Goal: Information Seeking & Learning: Understand process/instructions

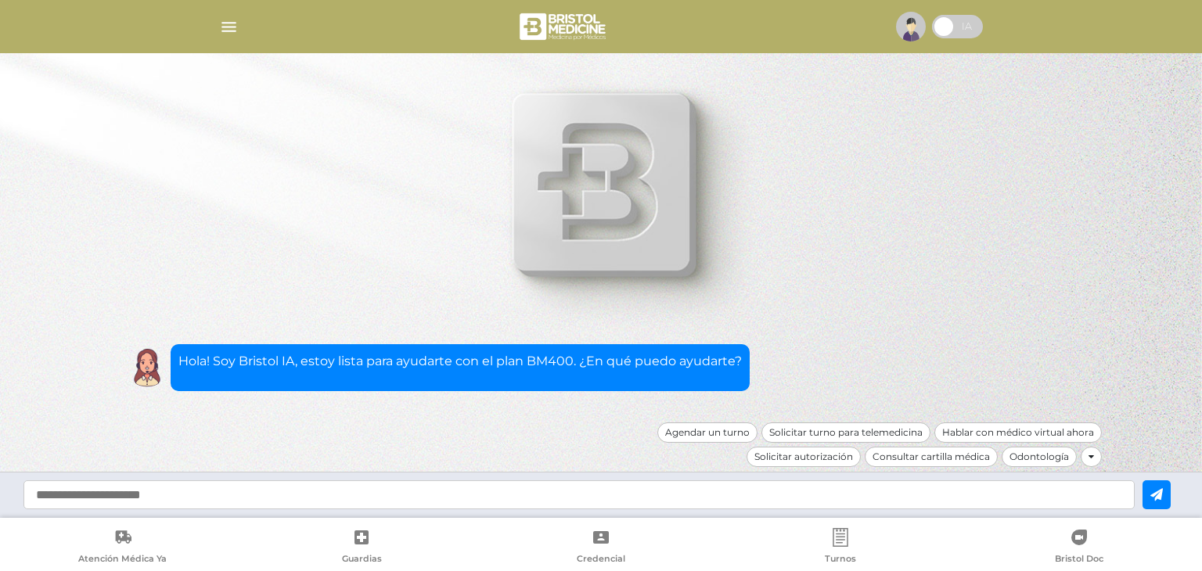
click at [436, 496] on input "text" at bounding box center [578, 494] width 1111 height 29
click at [1088, 453] on icon at bounding box center [1090, 456] width 5 height 9
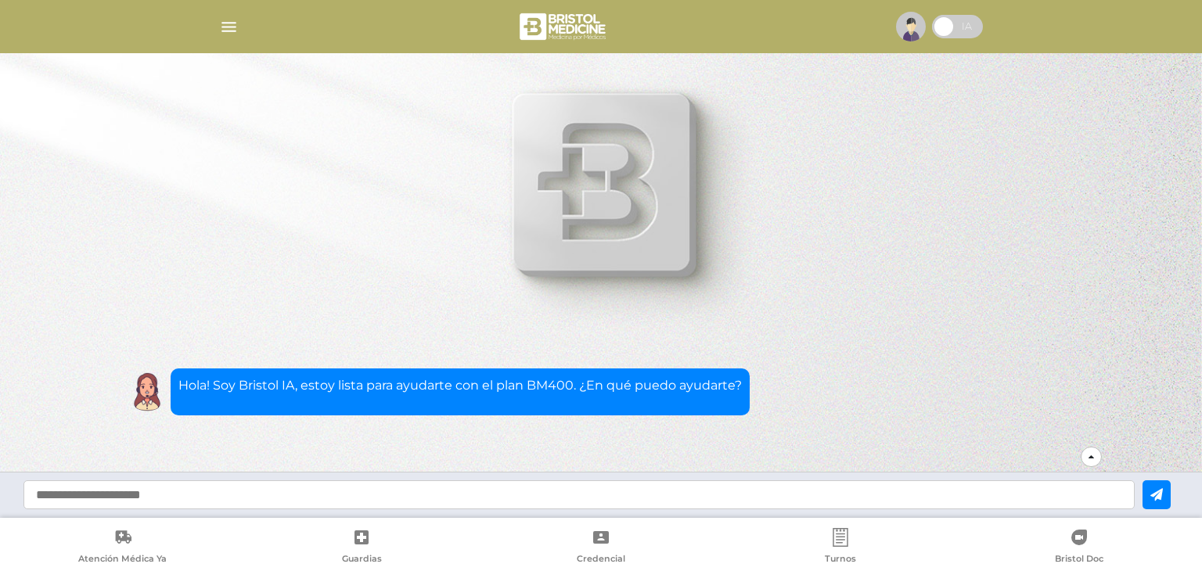
click at [1087, 458] on div at bounding box center [1090, 457] width 21 height 20
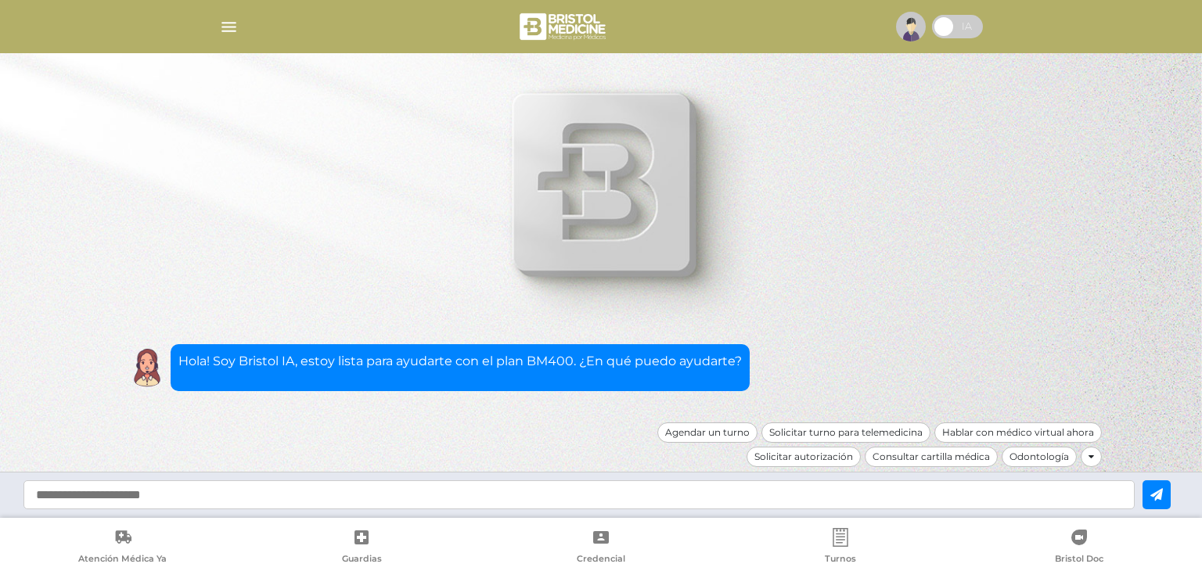
click at [955, 501] on input "text" at bounding box center [578, 494] width 1111 height 29
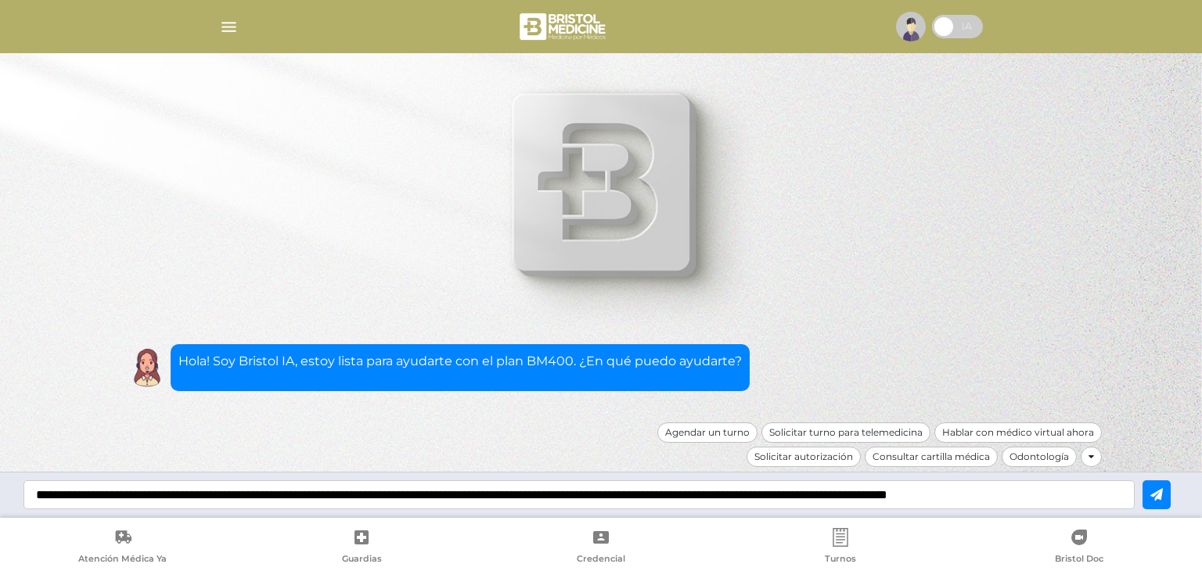
scroll to position [0, 17]
type input "**********"
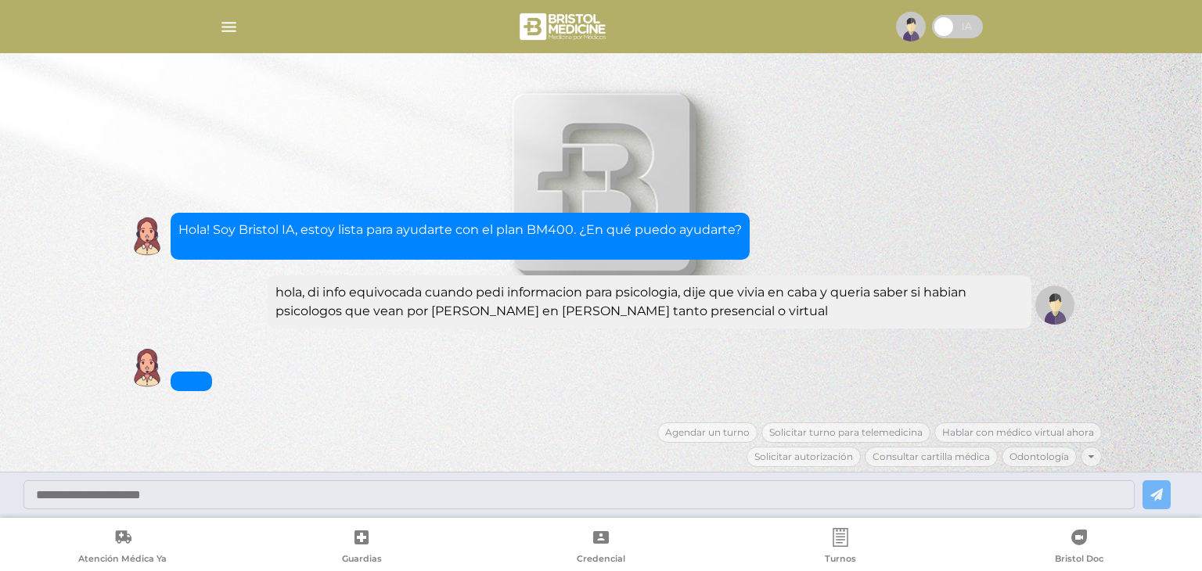
scroll to position [0, 0]
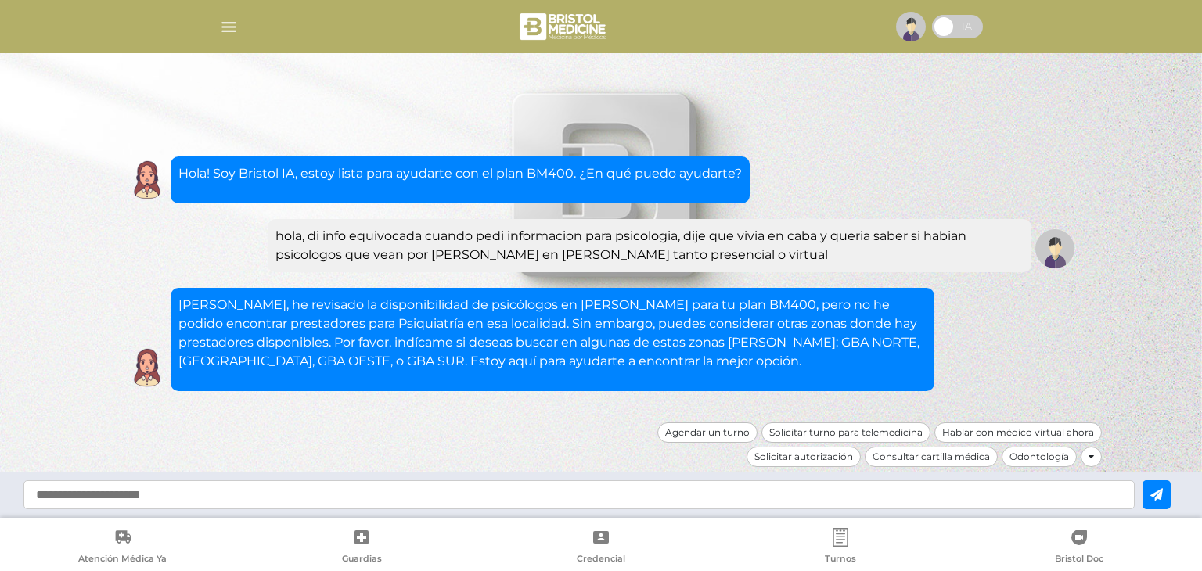
click at [613, 492] on input "text" at bounding box center [578, 494] width 1111 height 29
type input "**********"
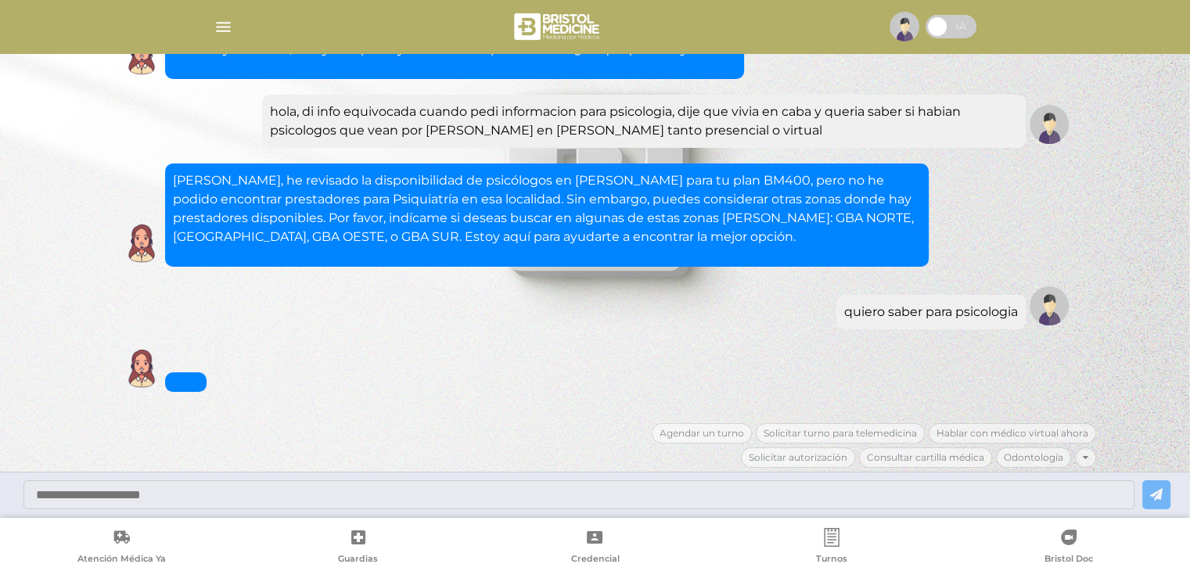
scroll to position [76, 0]
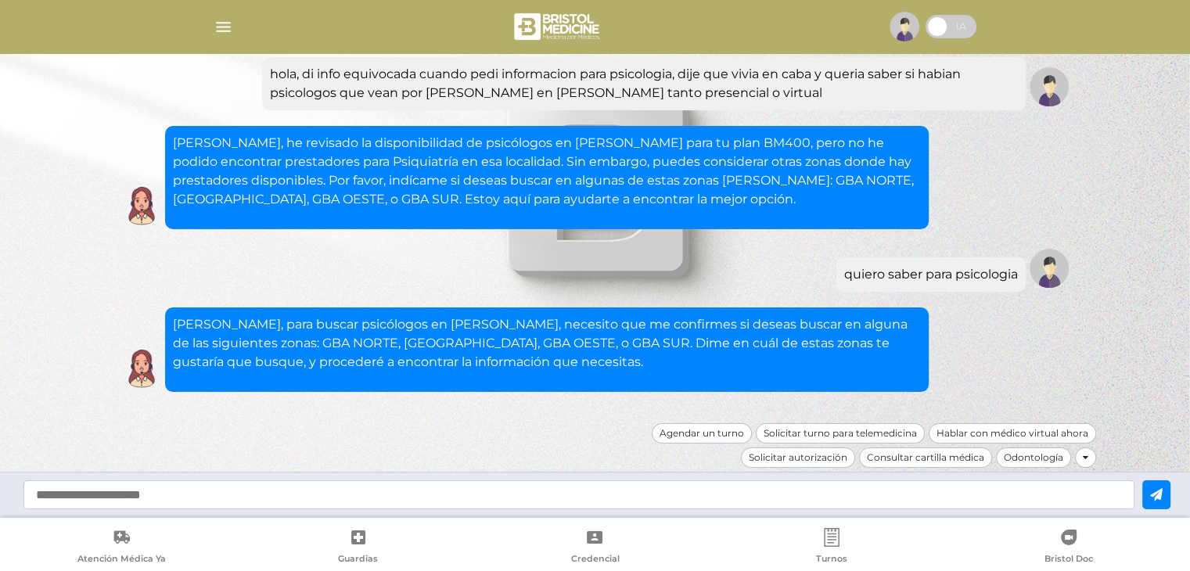
click at [475, 500] on input "text" at bounding box center [578, 494] width 1111 height 29
type input "**********"
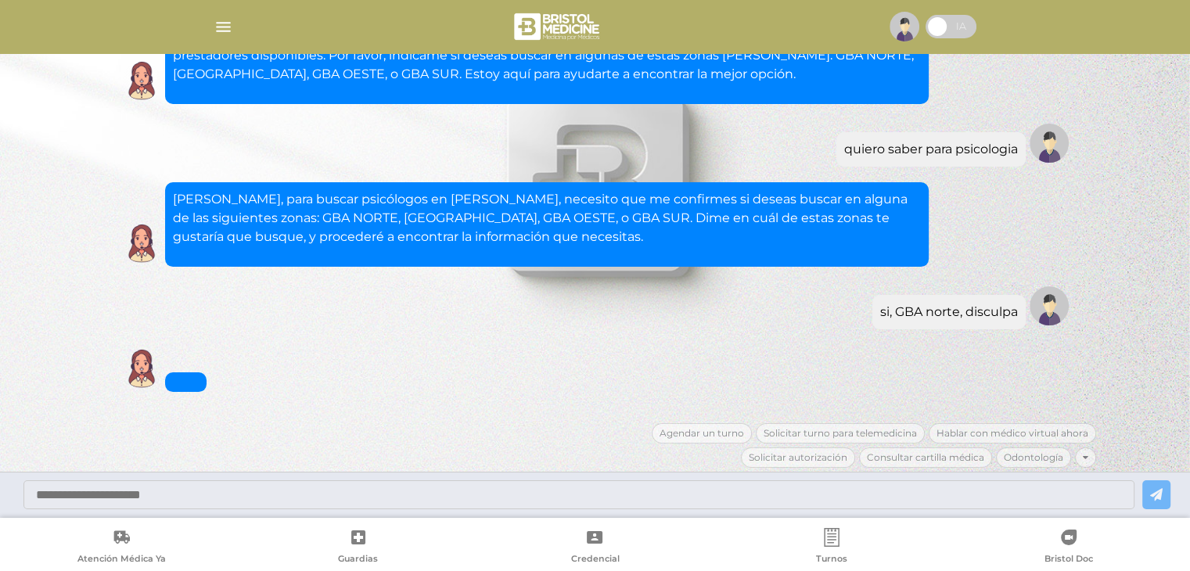
scroll to position [257, 0]
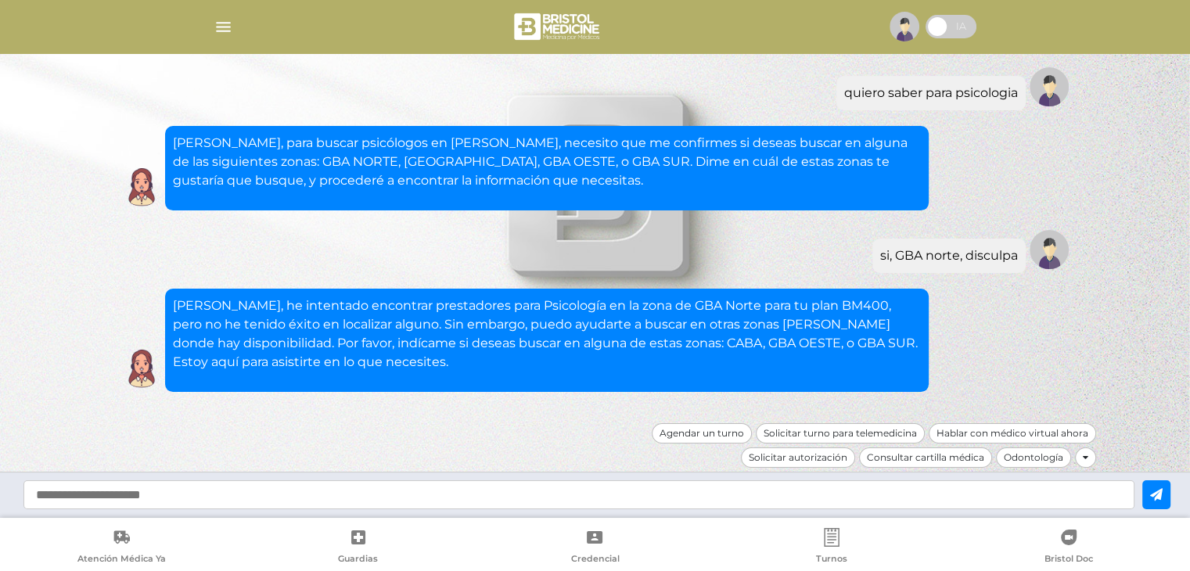
click at [538, 486] on input "text" at bounding box center [578, 494] width 1111 height 29
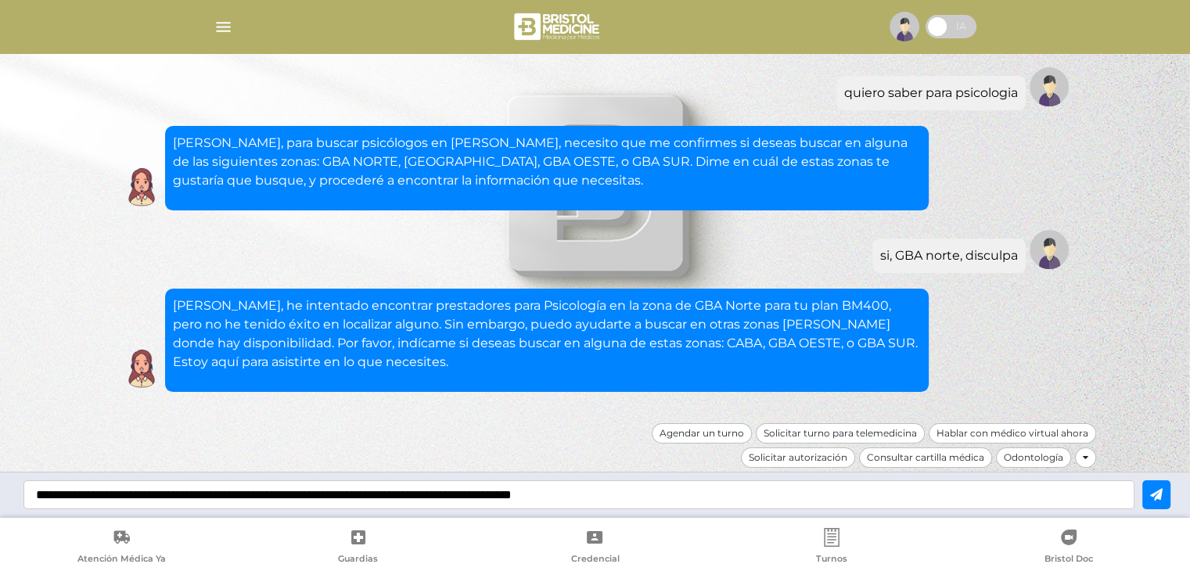
type input "**********"
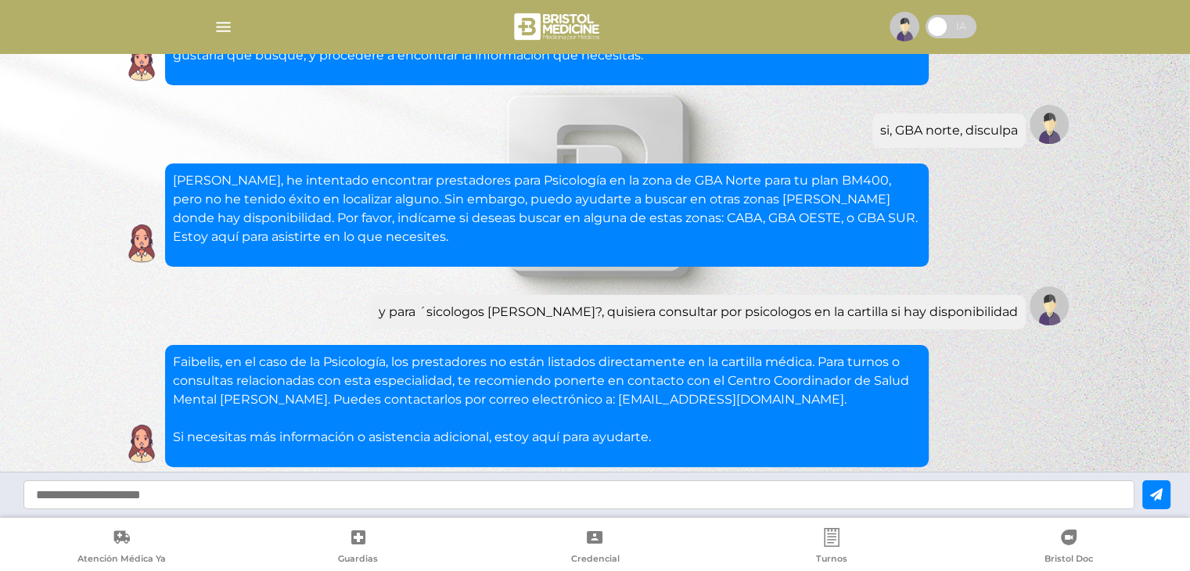
scroll to position [458, 0]
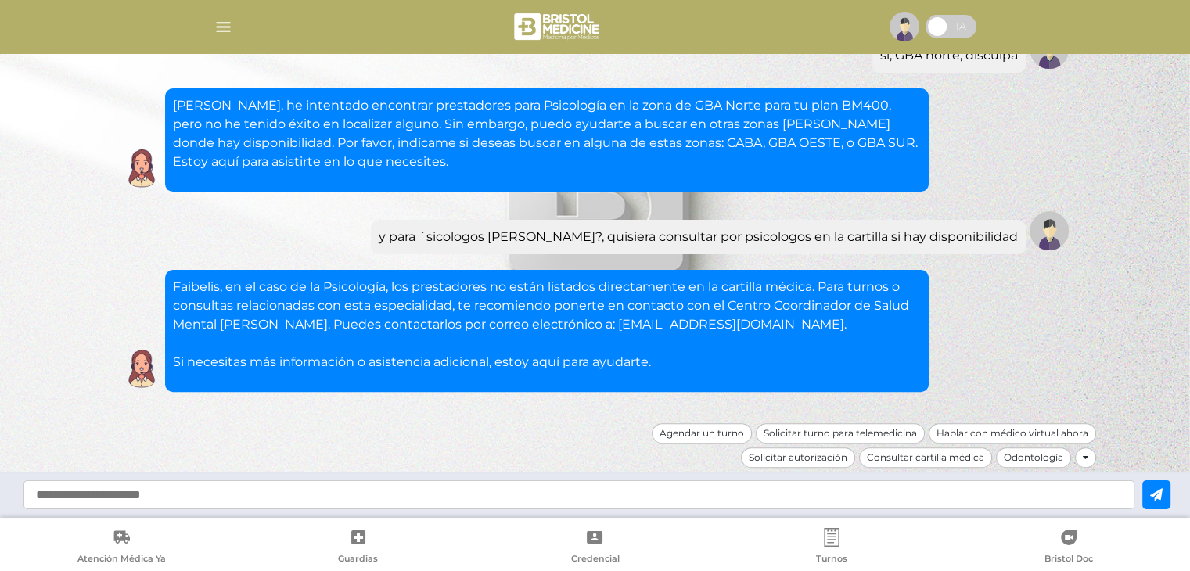
click at [565, 511] on div at bounding box center [595, 495] width 1190 height 46
click at [564, 503] on input "text" at bounding box center [578, 494] width 1111 height 29
click at [444, 497] on input "text" at bounding box center [578, 494] width 1111 height 29
type input "**********"
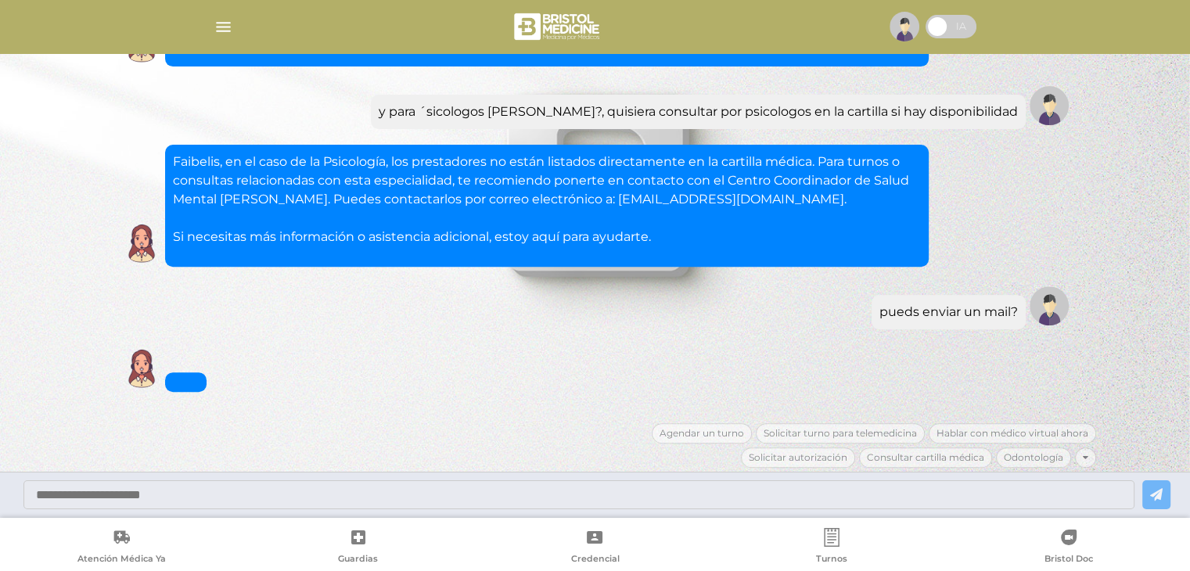
scroll to position [602, 0]
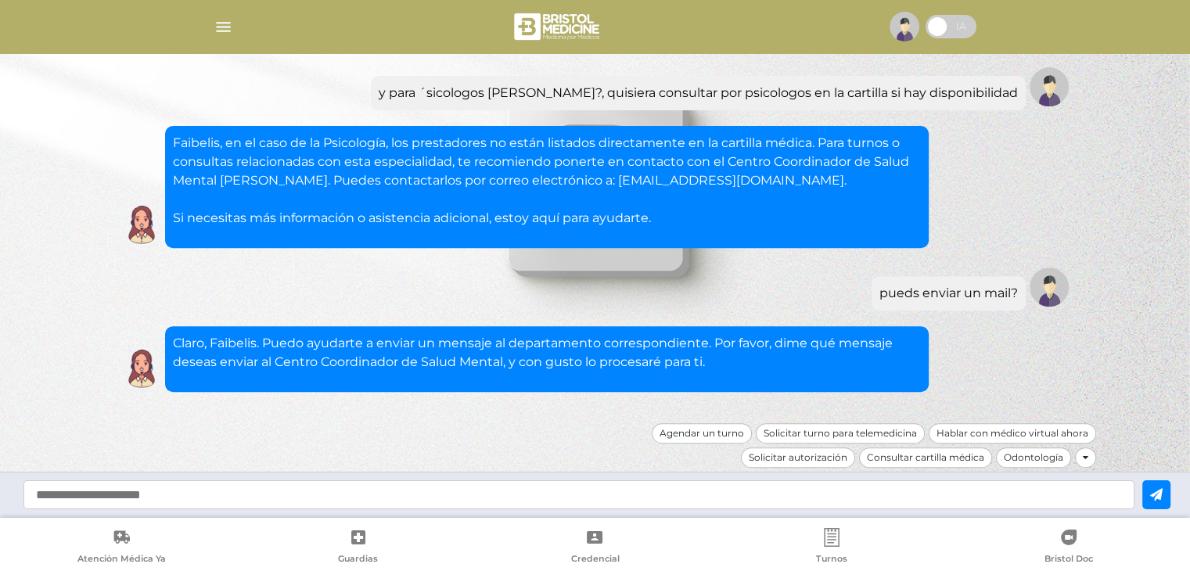
click at [577, 495] on input "text" at bounding box center [578, 494] width 1111 height 29
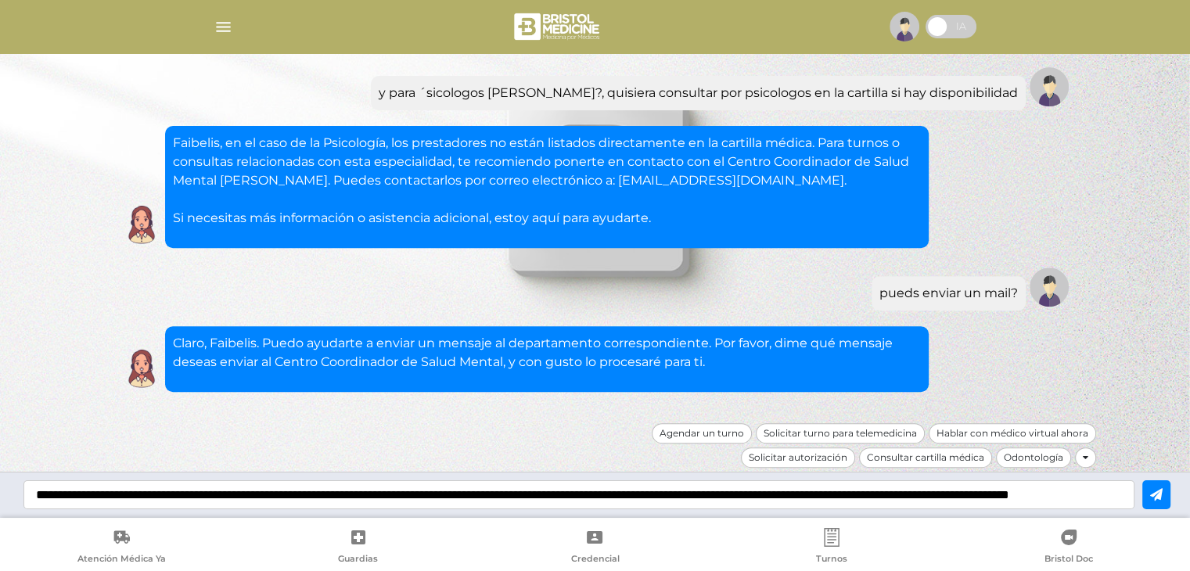
scroll to position [0, 209]
type input "**********"
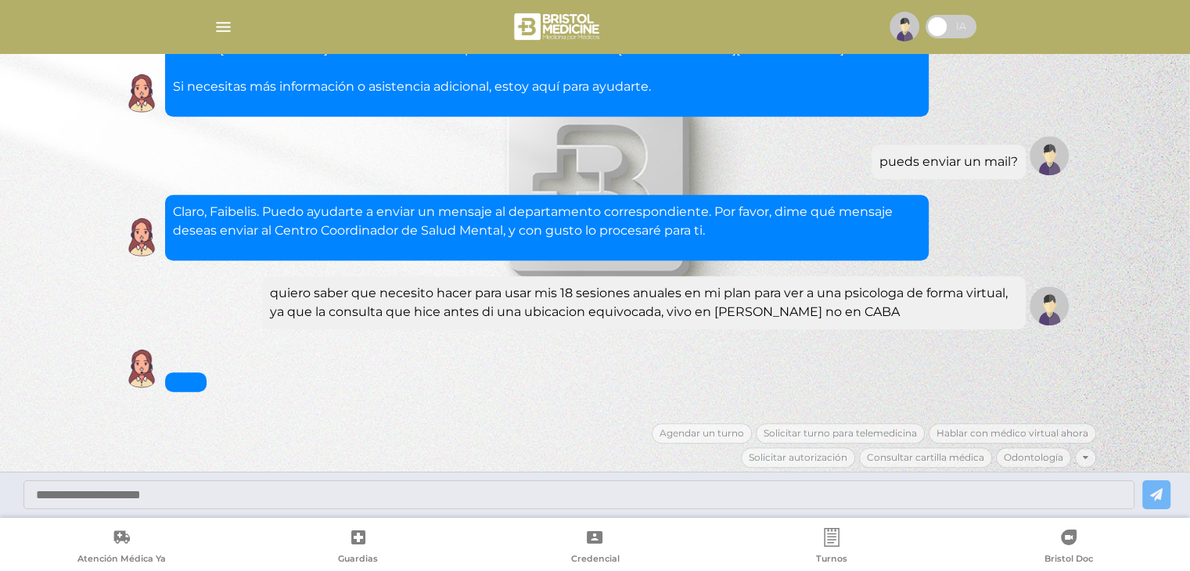
scroll to position [771, 0]
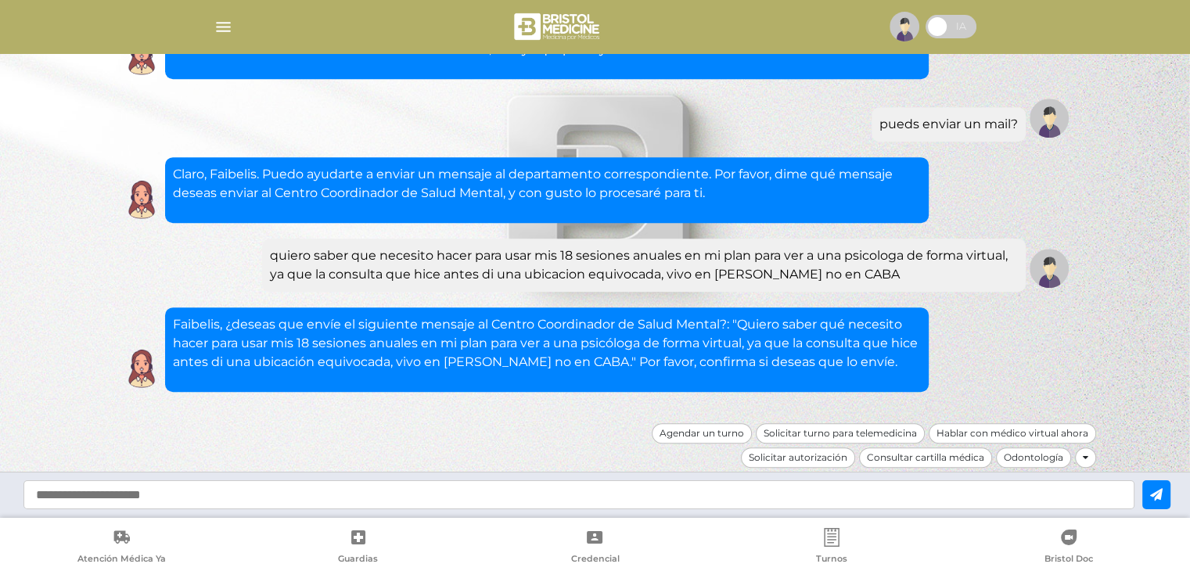
click at [630, 489] on input "text" at bounding box center [578, 494] width 1111 height 29
click at [397, 500] on input "**********" at bounding box center [578, 494] width 1111 height 29
click at [552, 504] on input "**********" at bounding box center [578, 494] width 1111 height 29
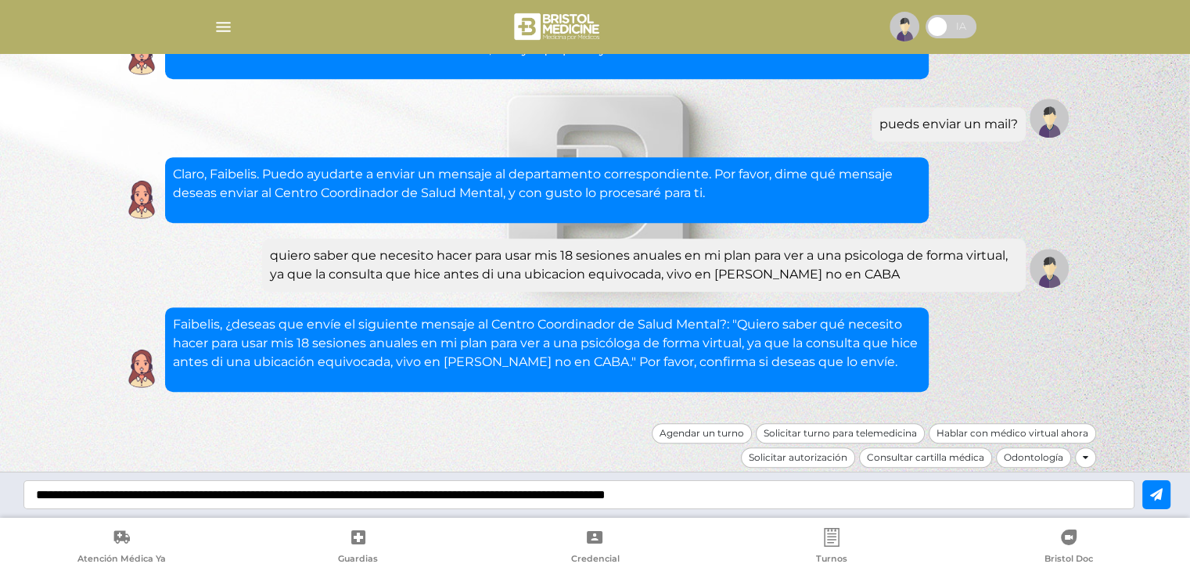
click at [651, 492] on input "**********" at bounding box center [578, 494] width 1111 height 29
type input "**********"
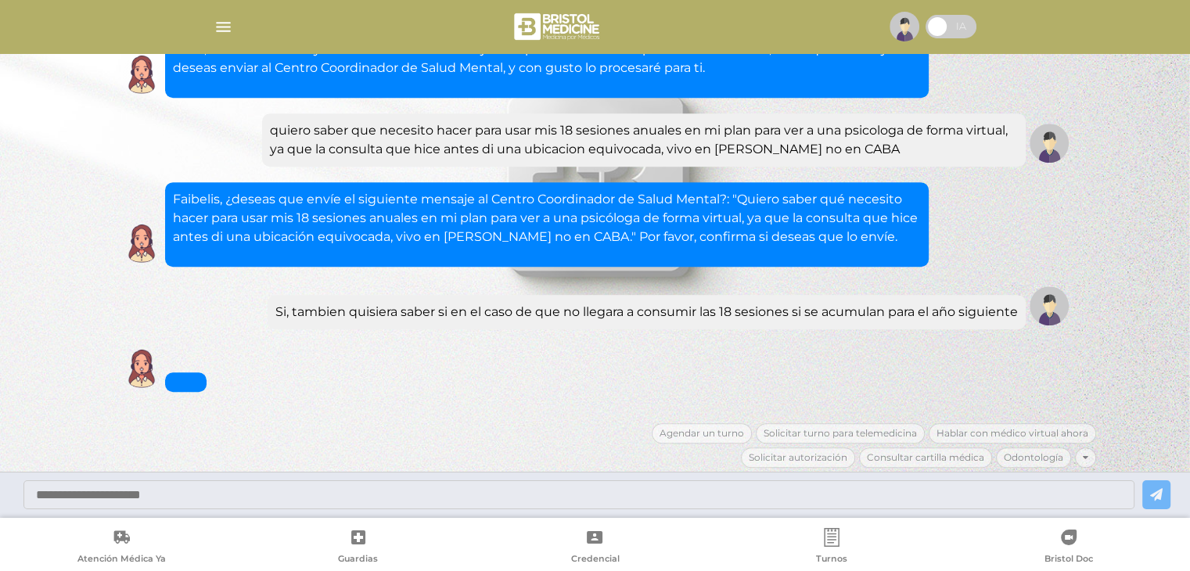
scroll to position [952, 0]
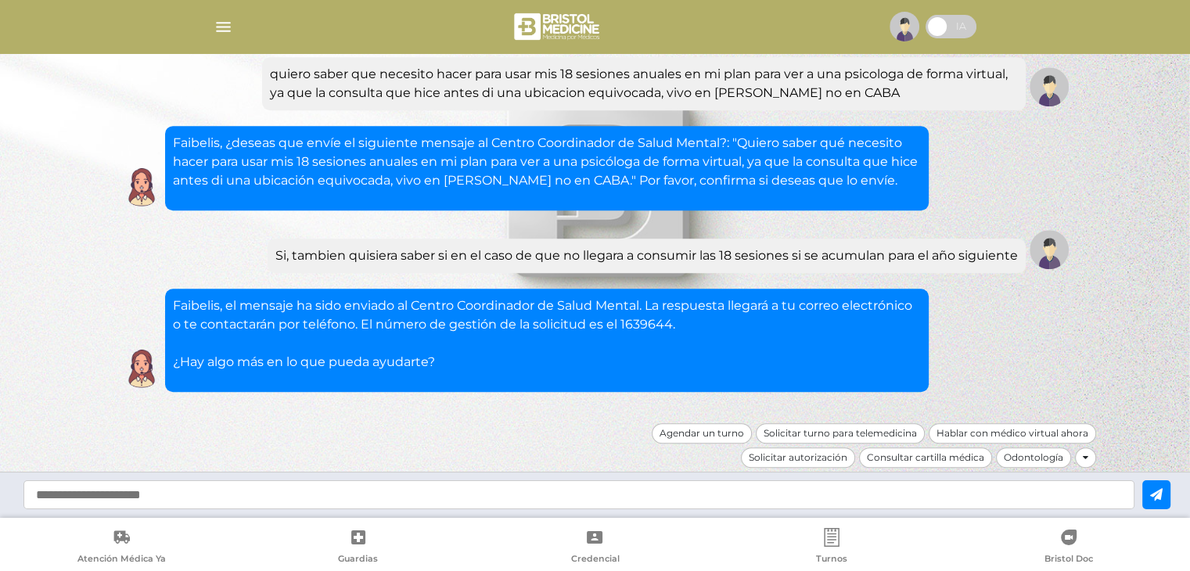
click at [496, 496] on input "text" at bounding box center [578, 494] width 1111 height 29
type input "**********"
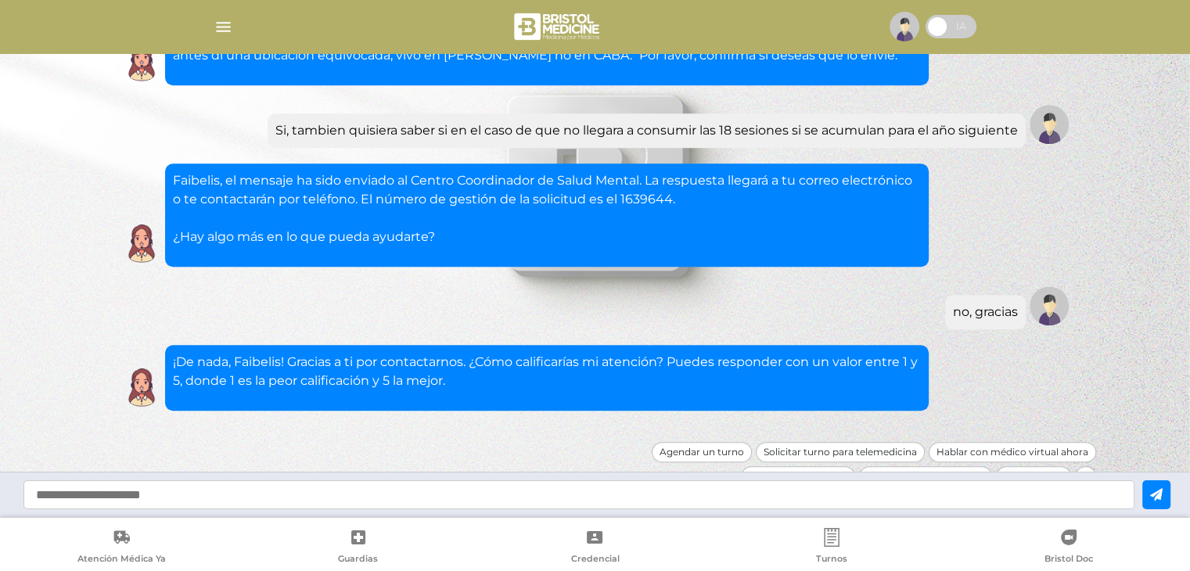
scroll to position [1096, 0]
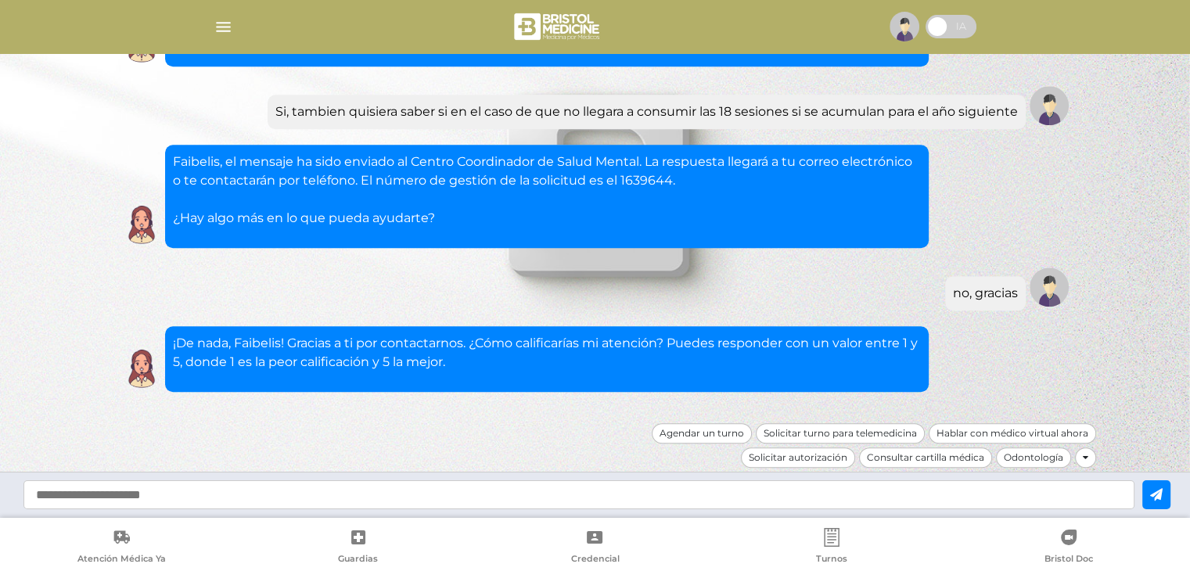
click at [264, 503] on input "text" at bounding box center [578, 494] width 1111 height 29
type input "*"
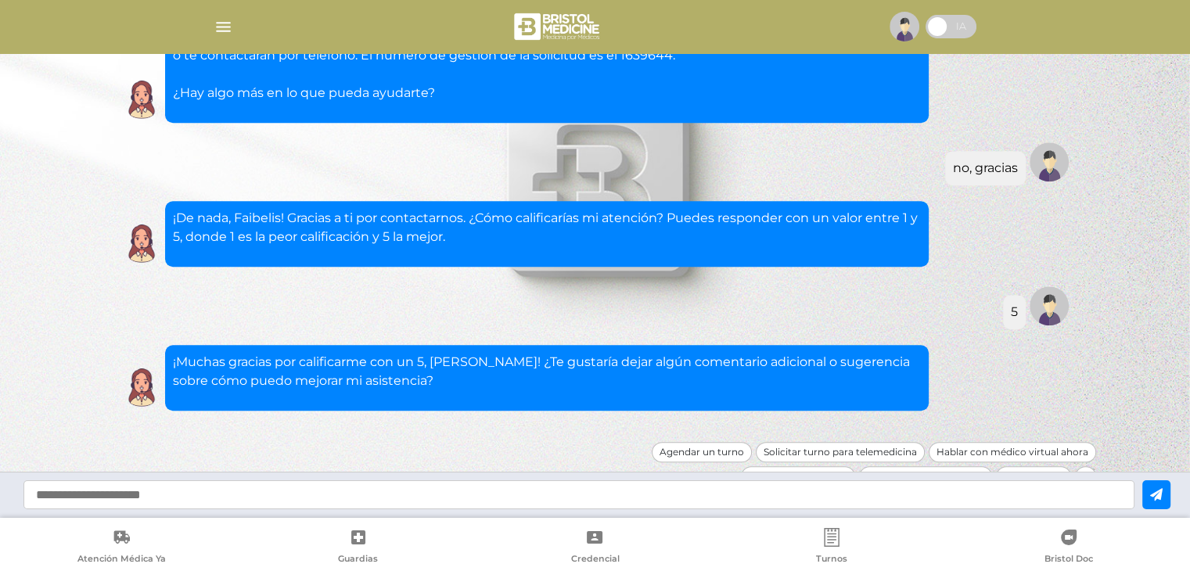
scroll to position [1240, 0]
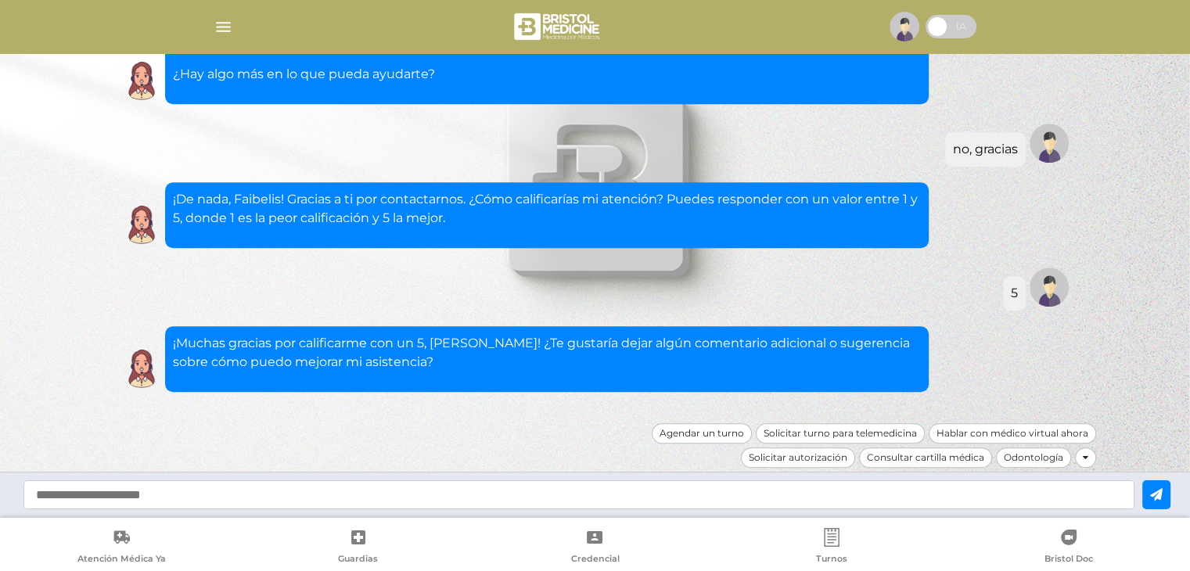
click at [263, 503] on input "text" at bounding box center [578, 494] width 1111 height 29
type input "**"
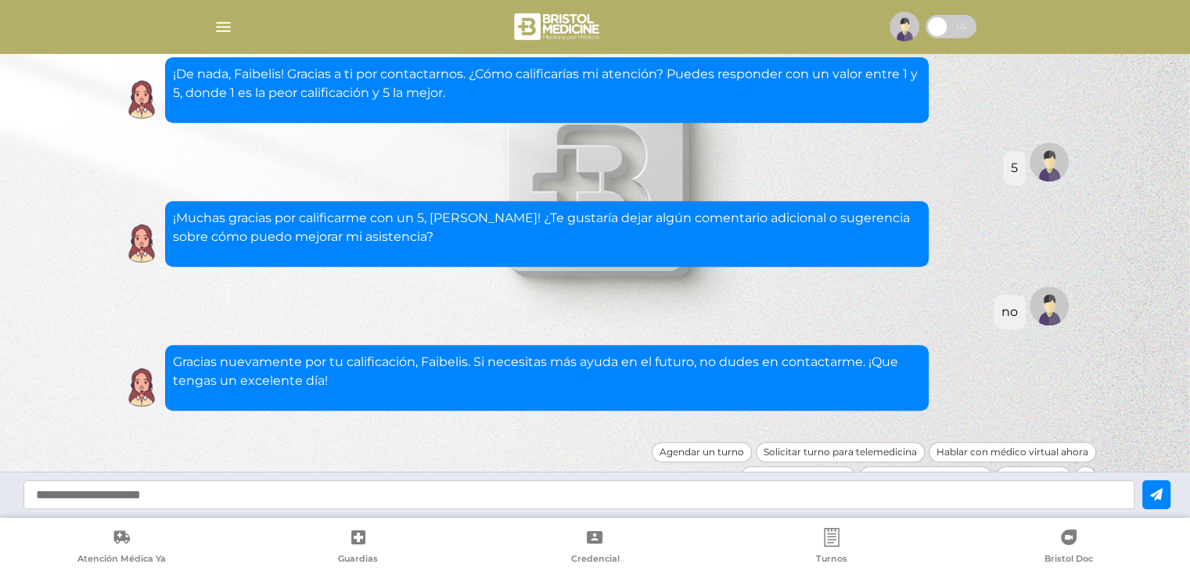
scroll to position [1384, 0]
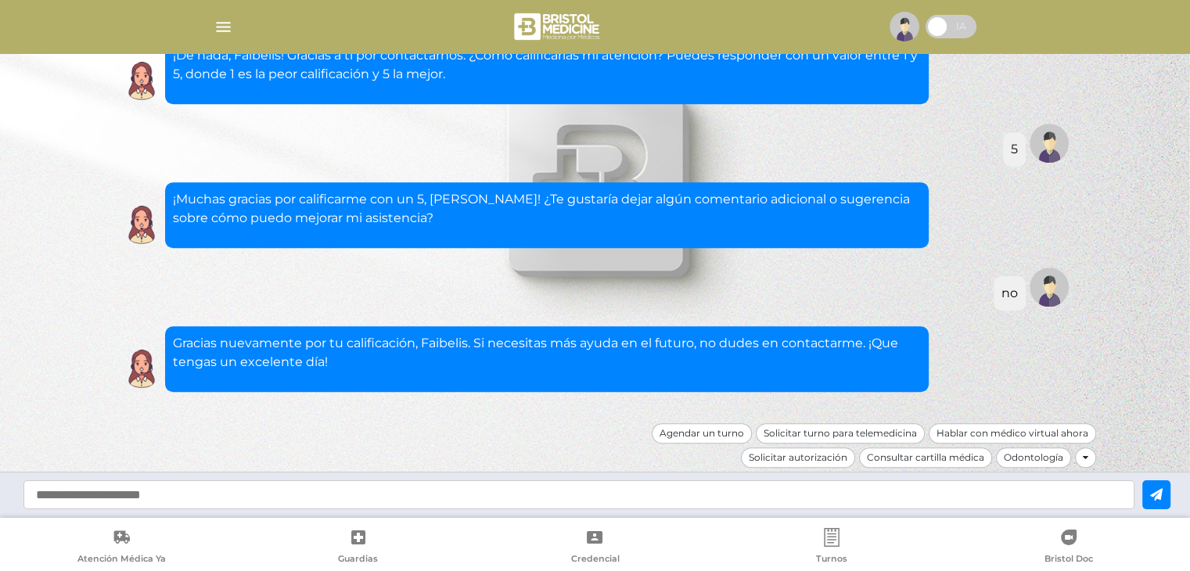
drag, startPoint x: 207, startPoint y: 35, endPoint x: 210, endPoint y: 27, distance: 9.5
click at [207, 35] on div at bounding box center [595, 27] width 801 height 38
click at [216, 23] on img "button" at bounding box center [224, 27] width 20 height 20
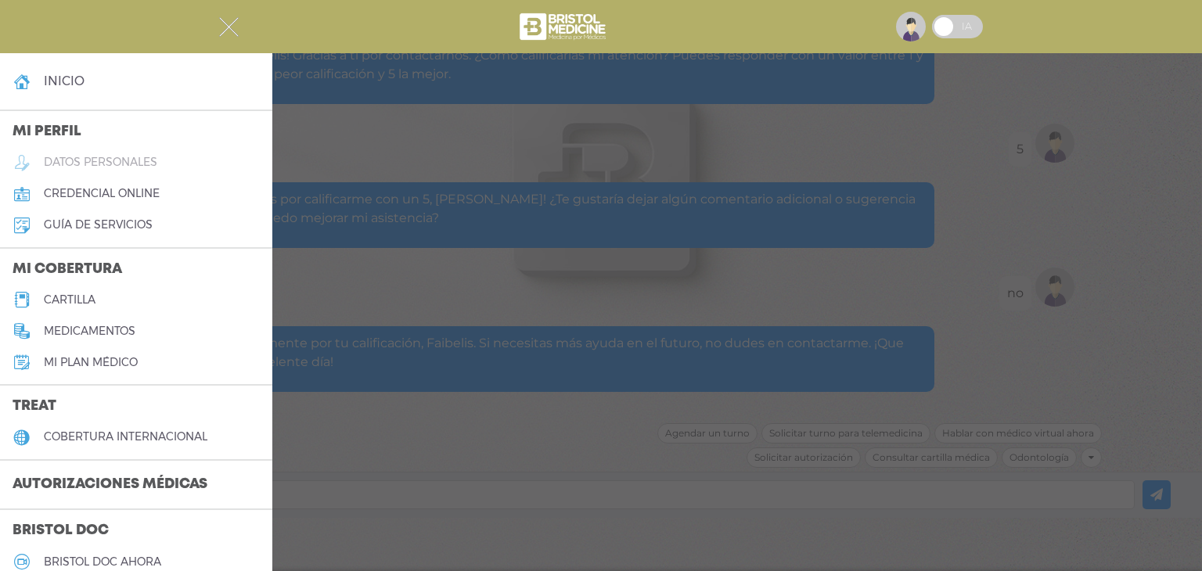
click at [157, 162] on h5 "datos personales" at bounding box center [100, 162] width 113 height 13
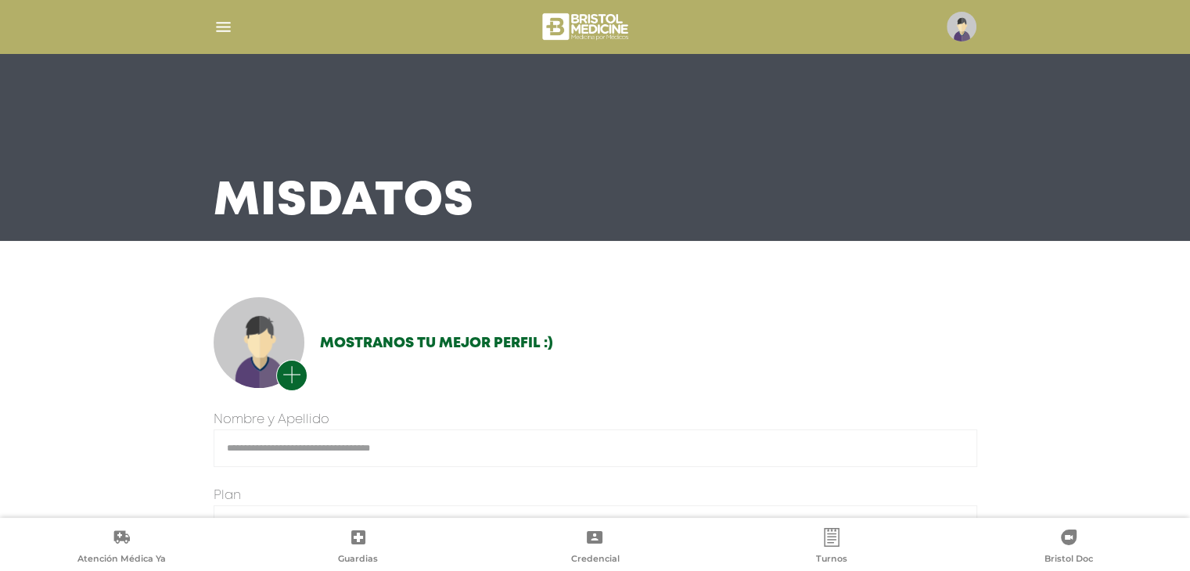
click at [288, 369] on icon "button" at bounding box center [291, 375] width 19 height 20
click at [0, 0] on input "file" at bounding box center [0, 0] width 0 height 0
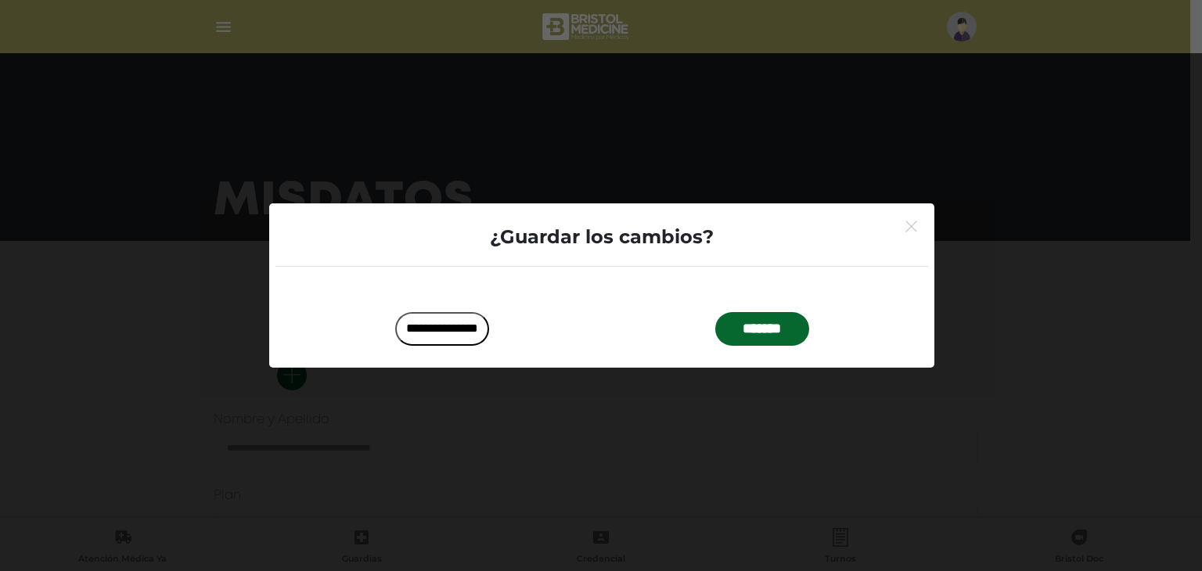
click at [774, 320] on input "*******" at bounding box center [762, 329] width 94 height 34
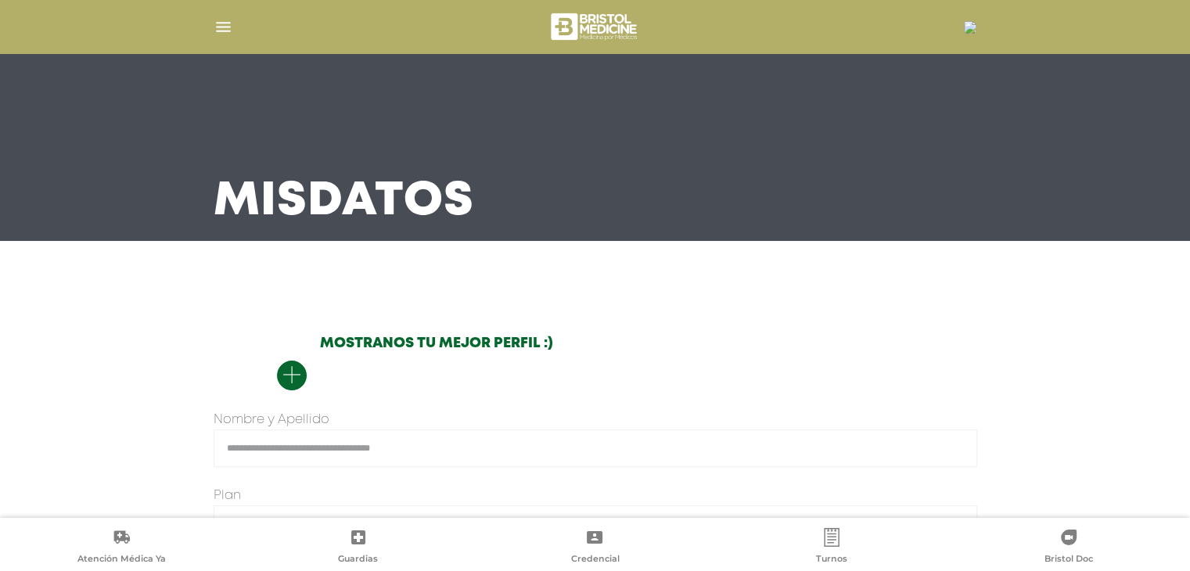
click at [228, 23] on img "button" at bounding box center [224, 27] width 20 height 20
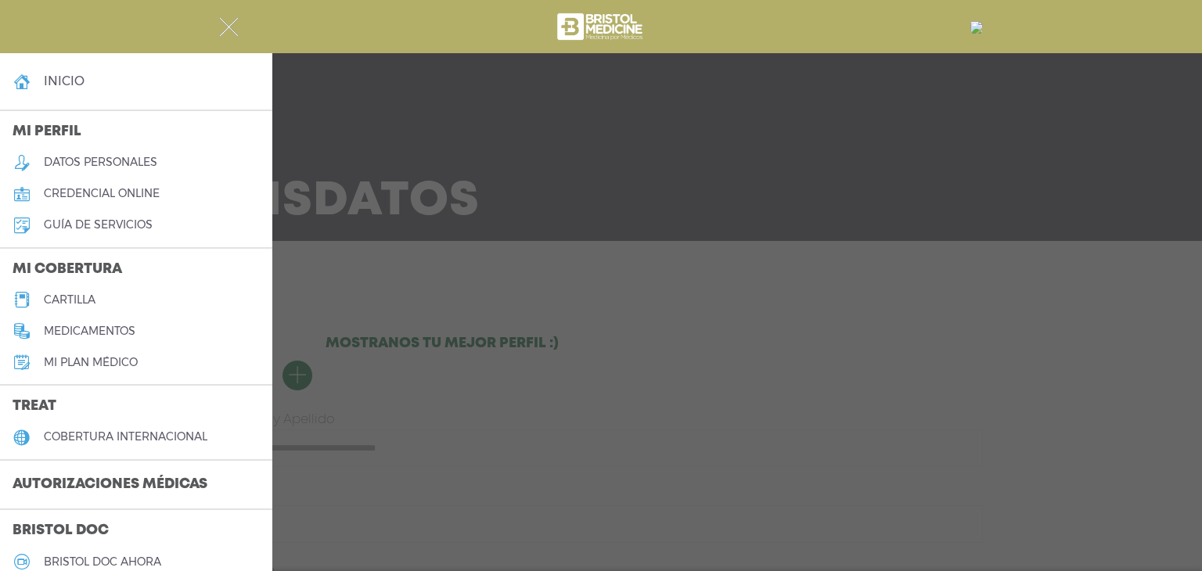
click at [138, 217] on link "guía de servicios" at bounding box center [136, 225] width 272 height 31
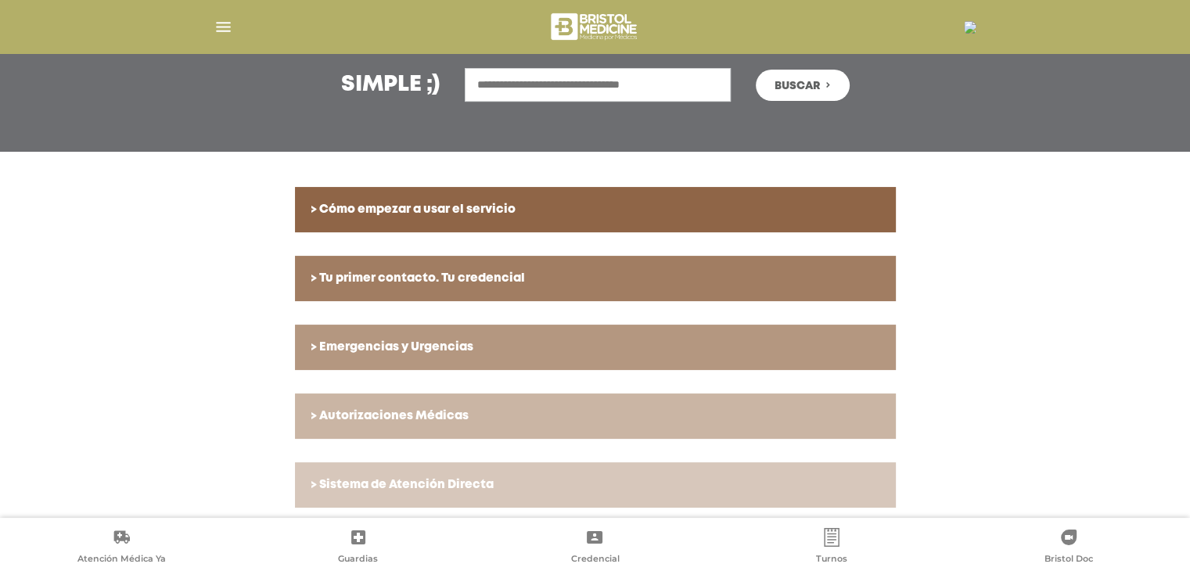
scroll to position [235, 0]
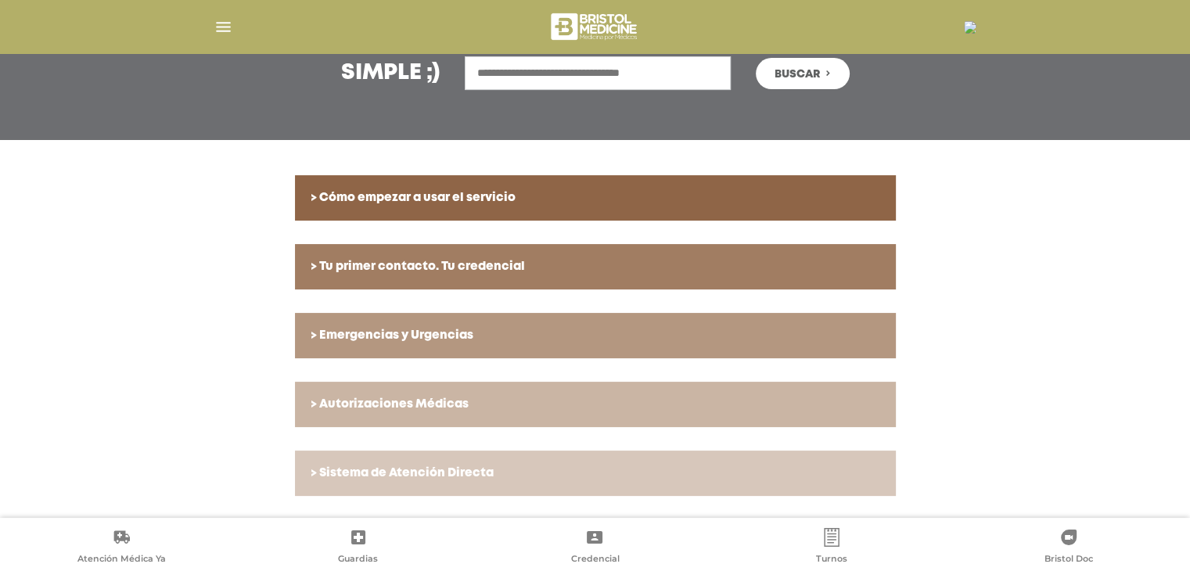
click at [642, 198] on h6 "> Cómo empezar a usar el servicio" at bounding box center [595, 198] width 569 height 14
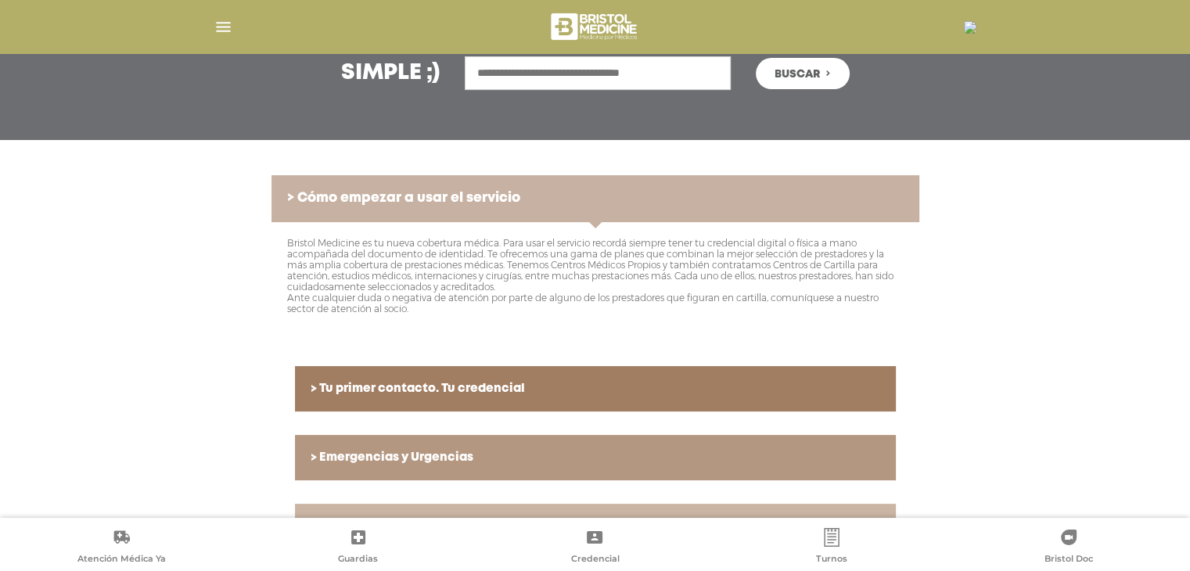
click at [642, 198] on h6 "> Cómo empezar a usar el servicio" at bounding box center [595, 199] width 616 height 16
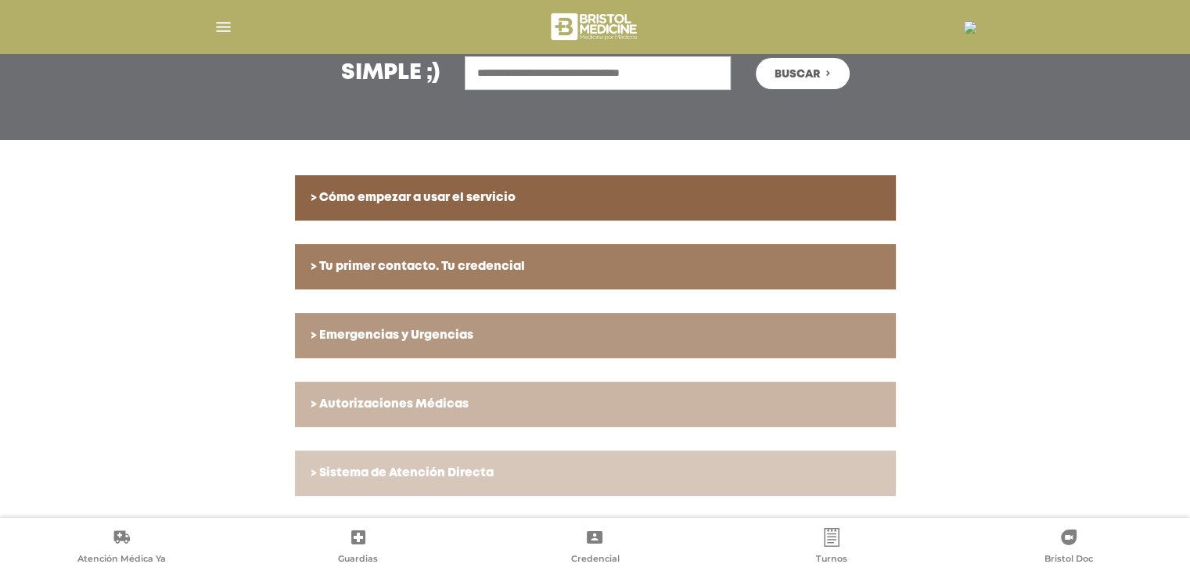
click at [607, 253] on link "> Tu primer contacto. Tu credencial" at bounding box center [595, 266] width 601 height 45
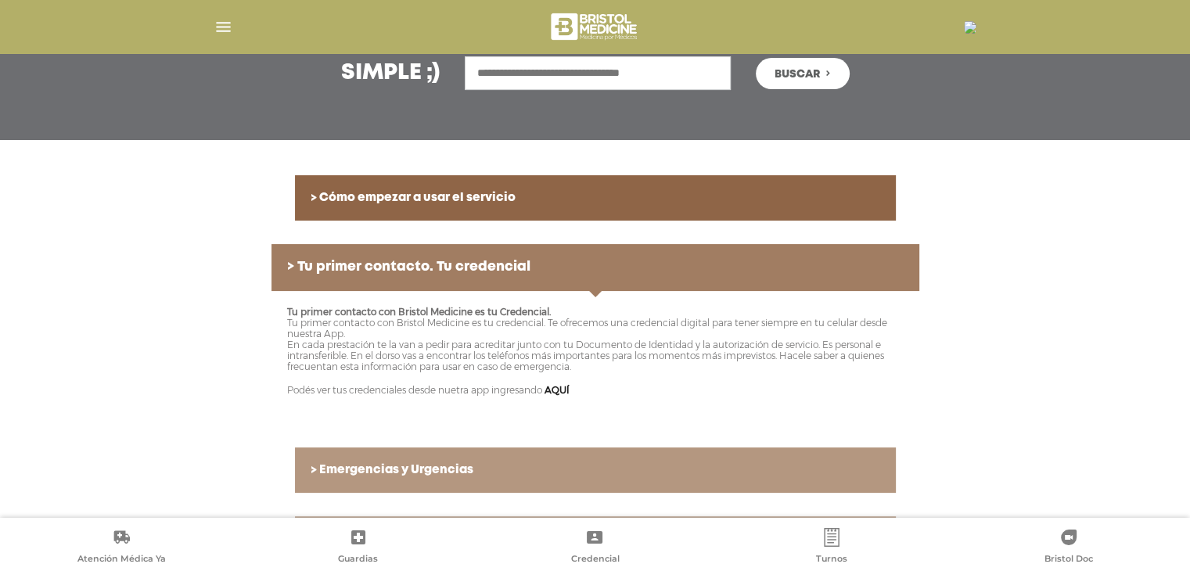
click at [607, 252] on link "> Tu primer contacto. Tu credencial" at bounding box center [595, 267] width 648 height 47
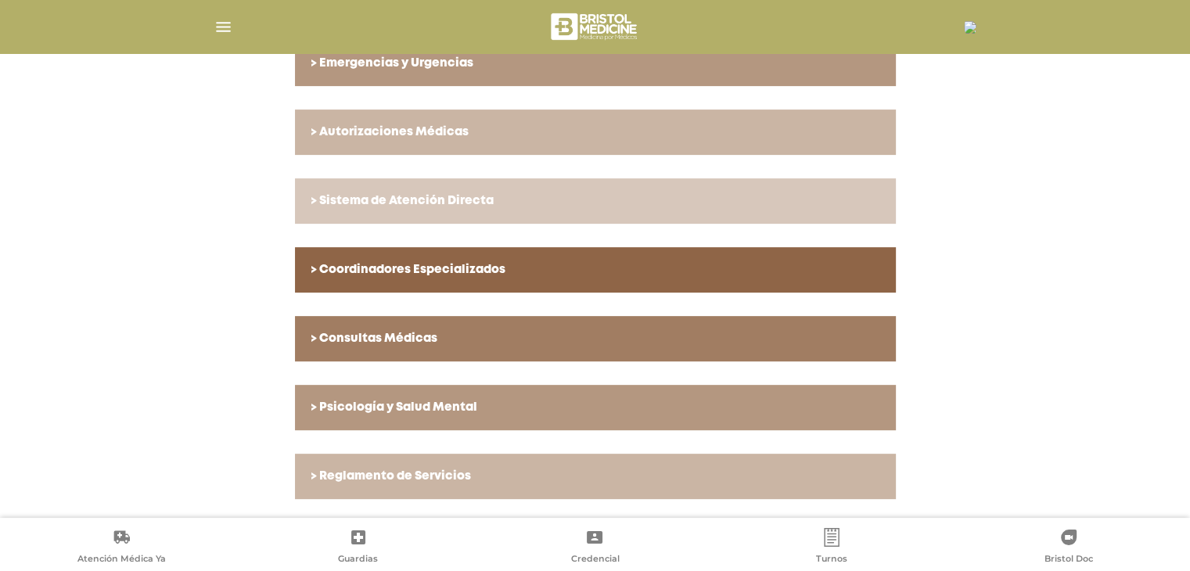
scroll to position [507, 0]
click at [472, 411] on h6 "> Psicología y Salud Mental" at bounding box center [595, 408] width 569 height 14
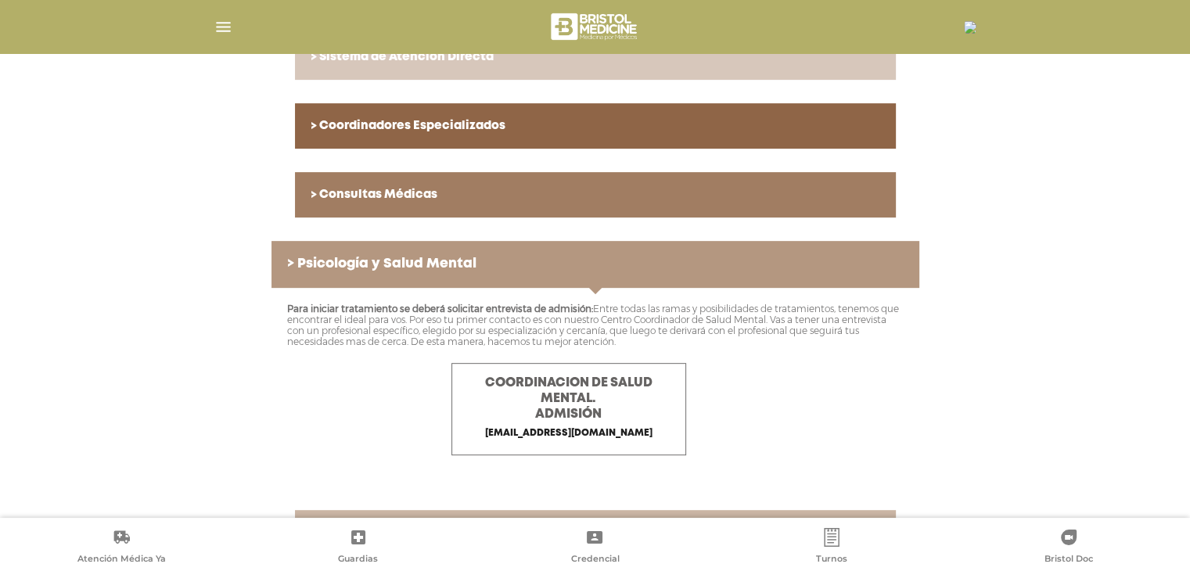
scroll to position [663, 0]
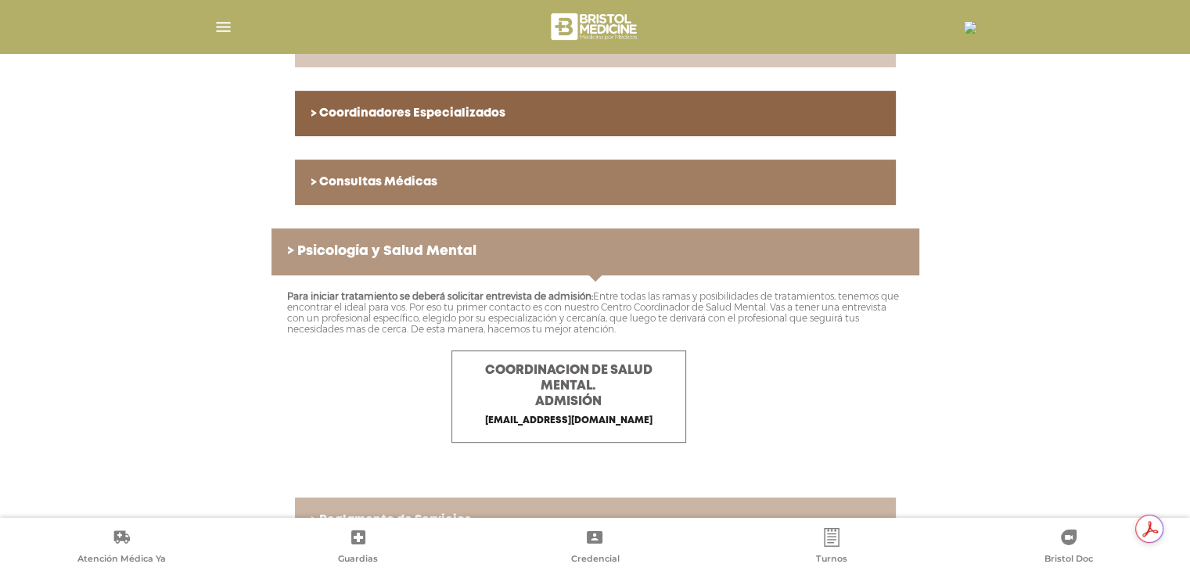
click at [520, 166] on link "> Consultas Médicas" at bounding box center [595, 182] width 601 height 45
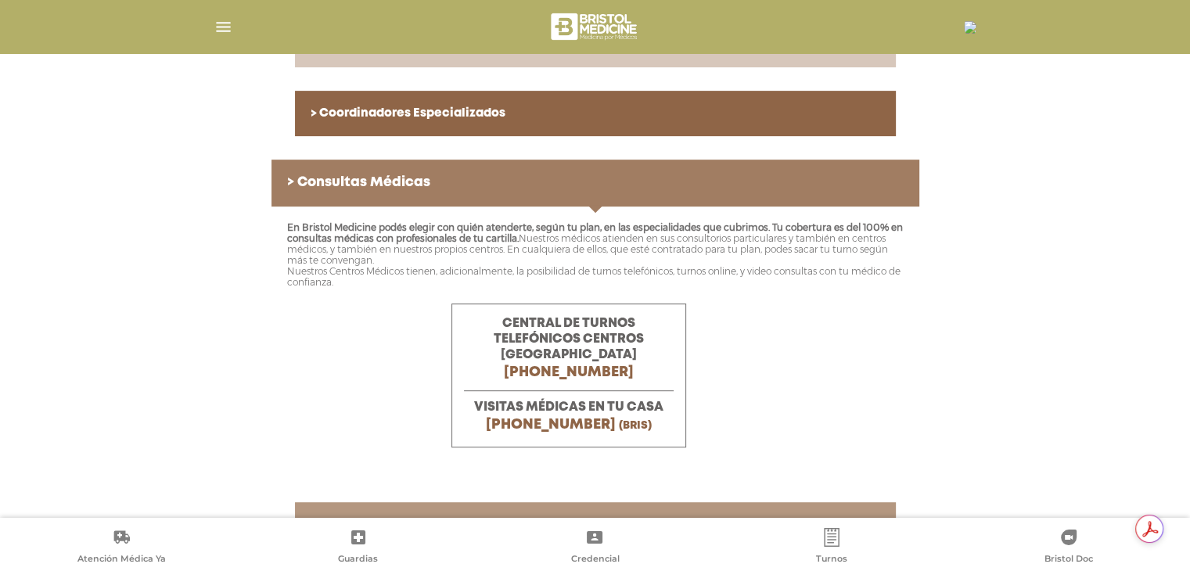
click at [699, 167] on link "> Consultas Médicas" at bounding box center [595, 183] width 648 height 47
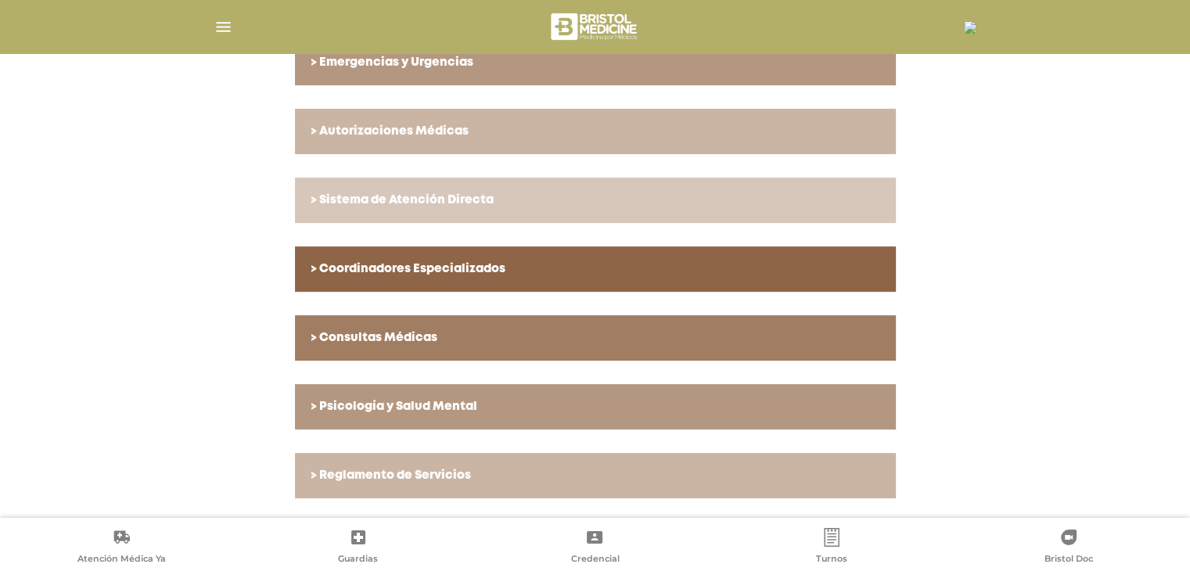
scroll to position [507, 0]
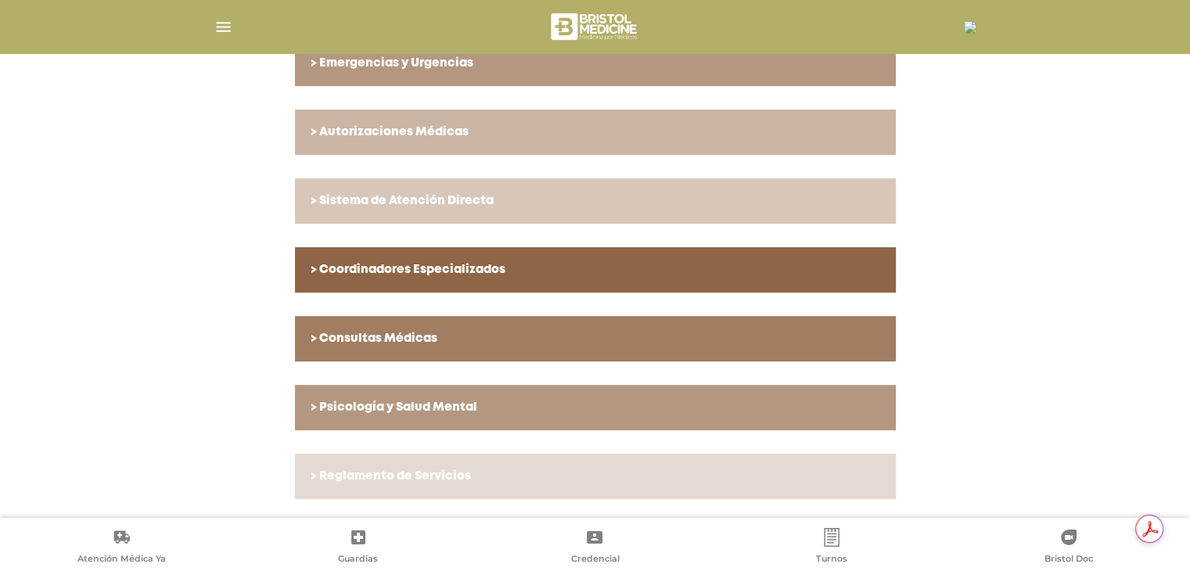
click at [469, 473] on h6 "> Reglamento de Servicios" at bounding box center [595, 476] width 569 height 14
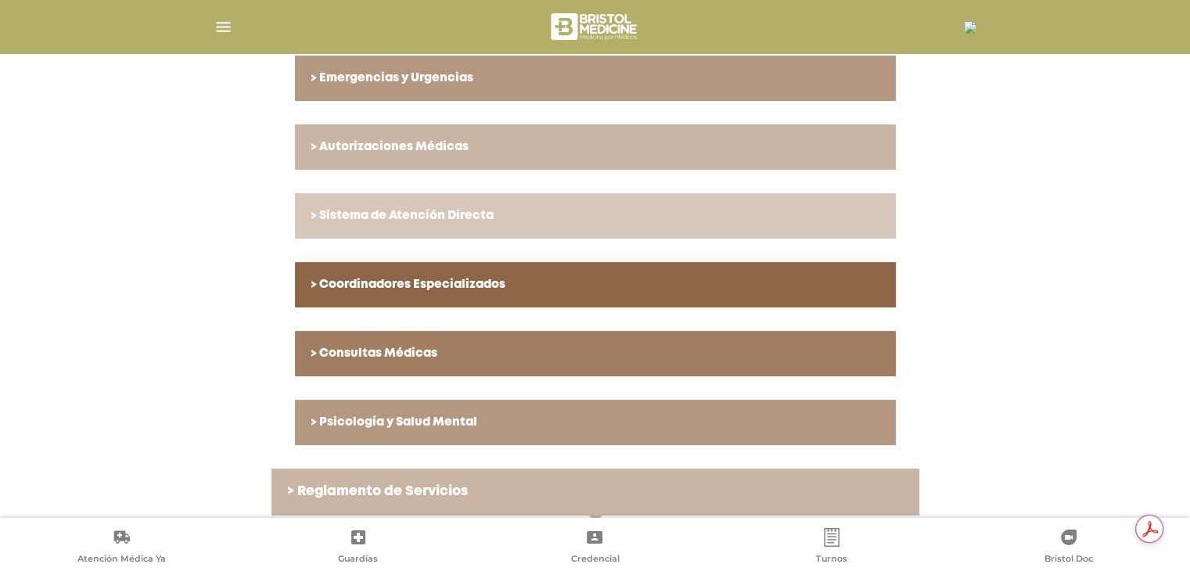
scroll to position [559, 0]
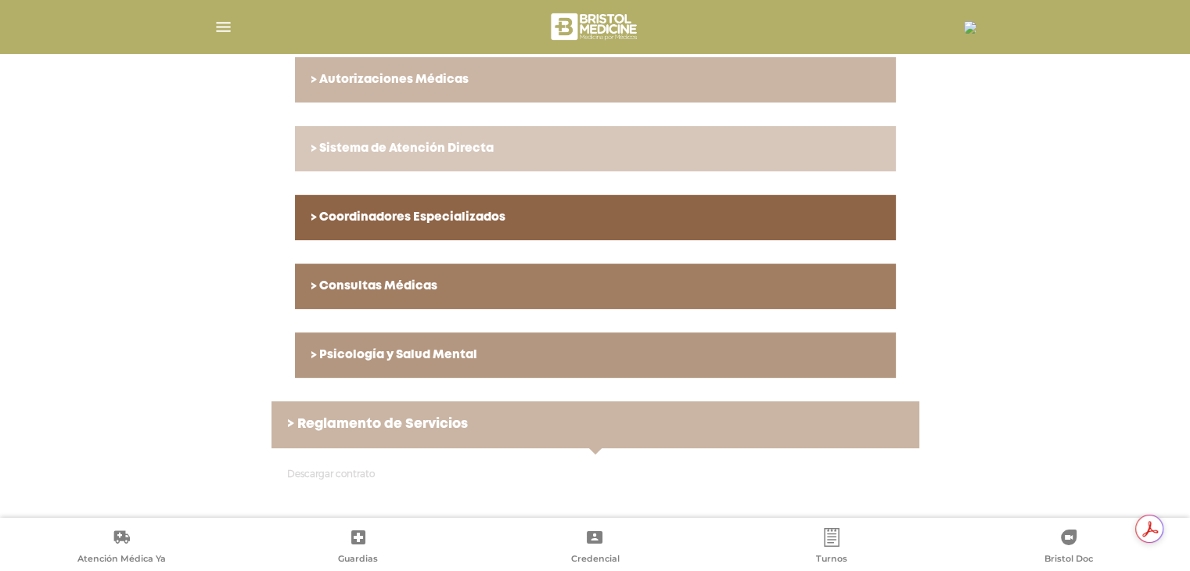
click at [336, 475] on link "Descargar contrato" at bounding box center [331, 474] width 88 height 12
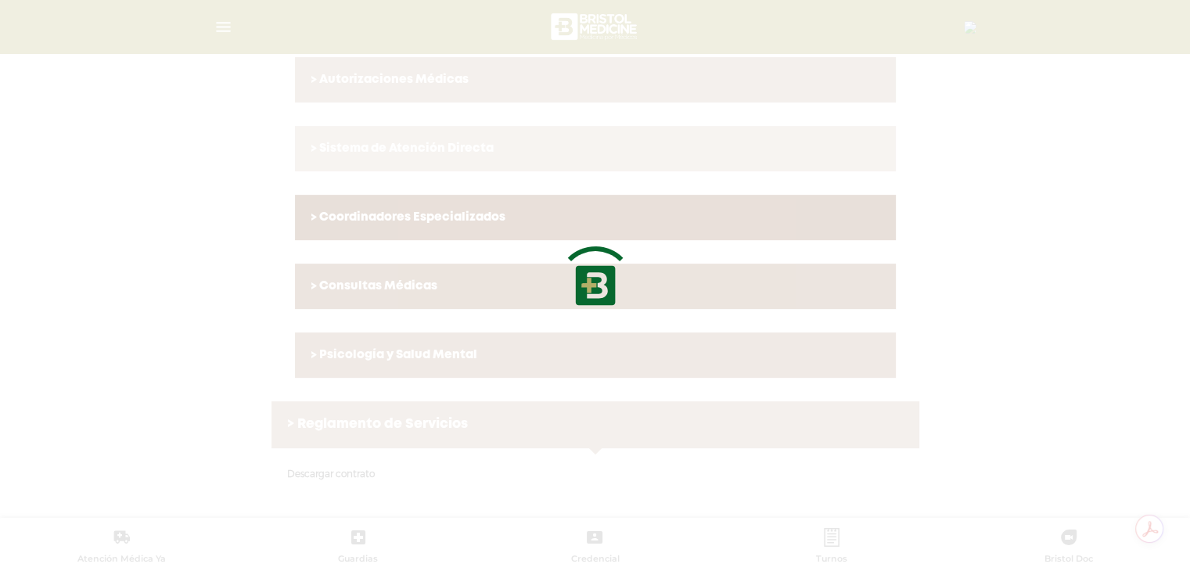
click at [1017, 295] on div at bounding box center [595, 285] width 1190 height 571
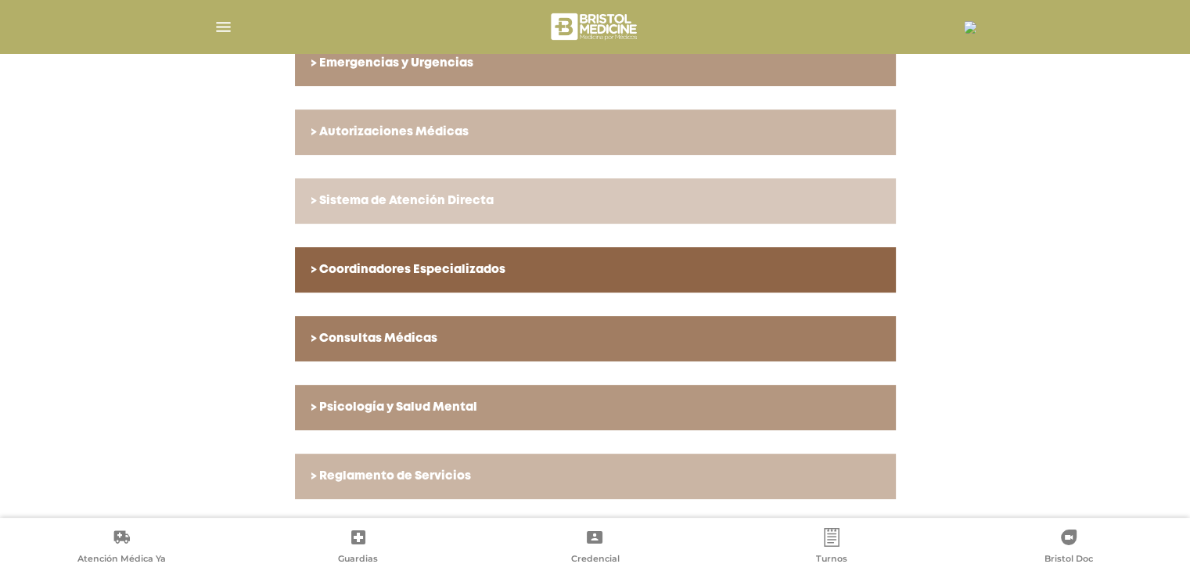
scroll to position [507, 0]
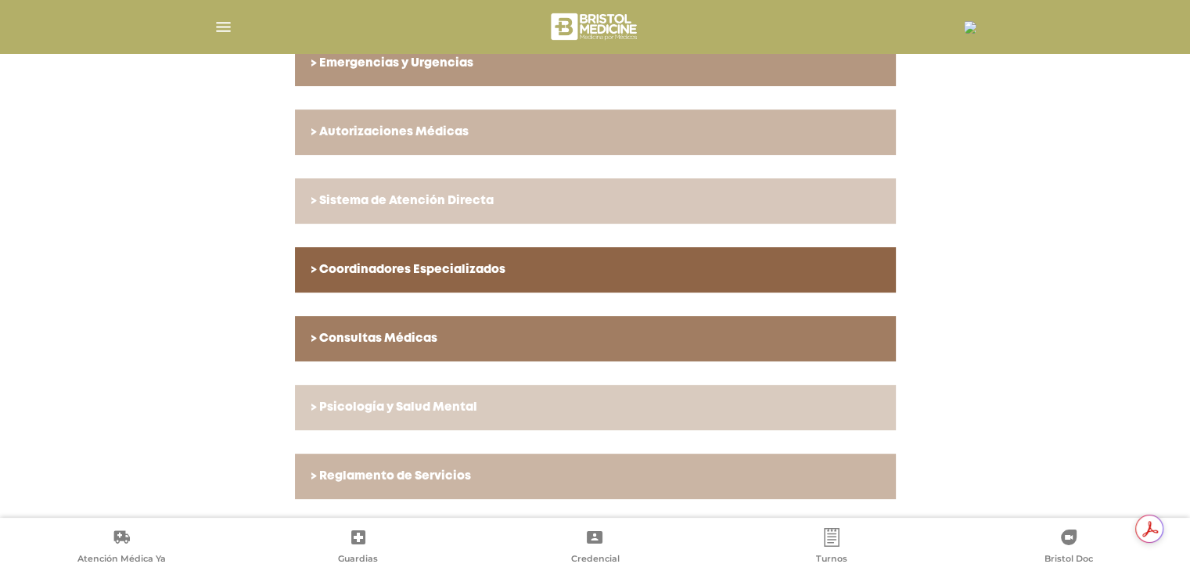
click at [451, 425] on link "> Psicología y Salud Mental" at bounding box center [595, 407] width 601 height 45
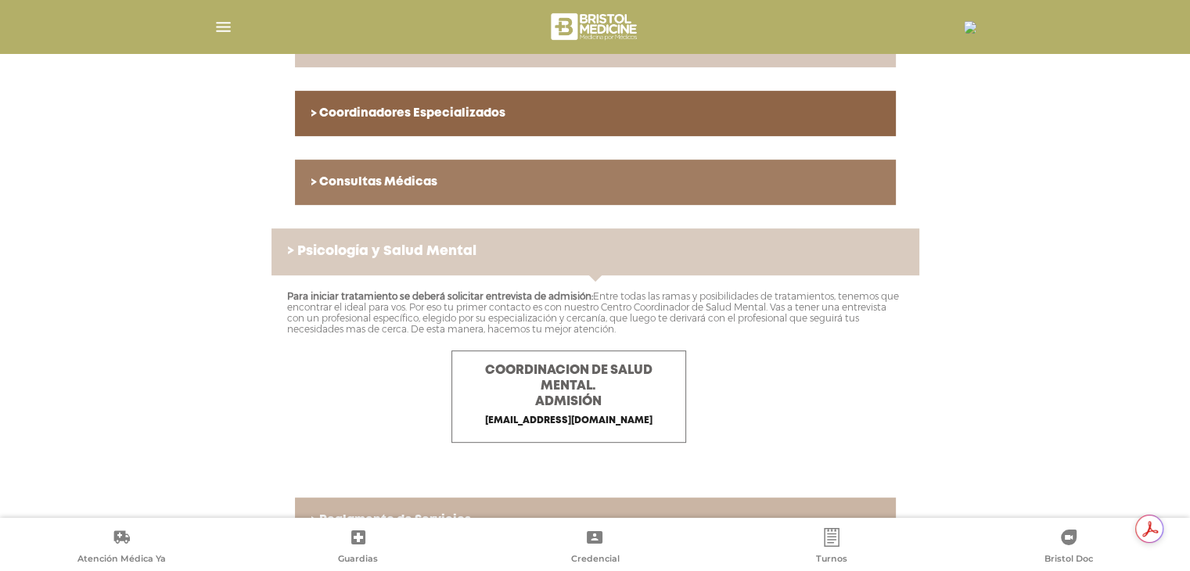
click at [411, 264] on link "> Psicología y Salud Mental" at bounding box center [595, 251] width 648 height 47
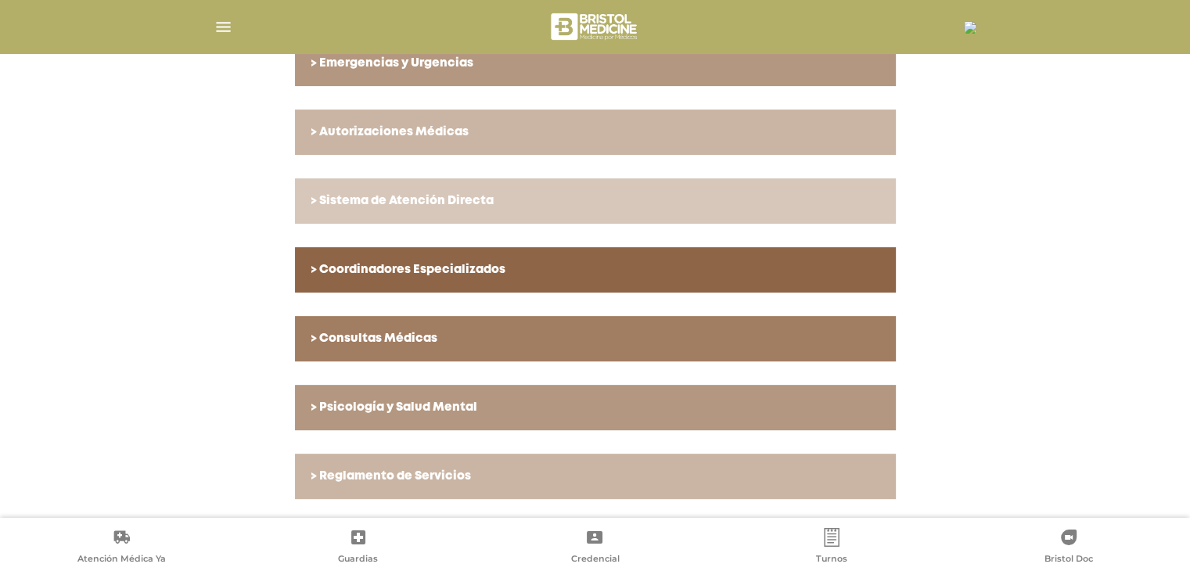
click at [397, 340] on h6 "> Consultas Médicas" at bounding box center [595, 339] width 569 height 14
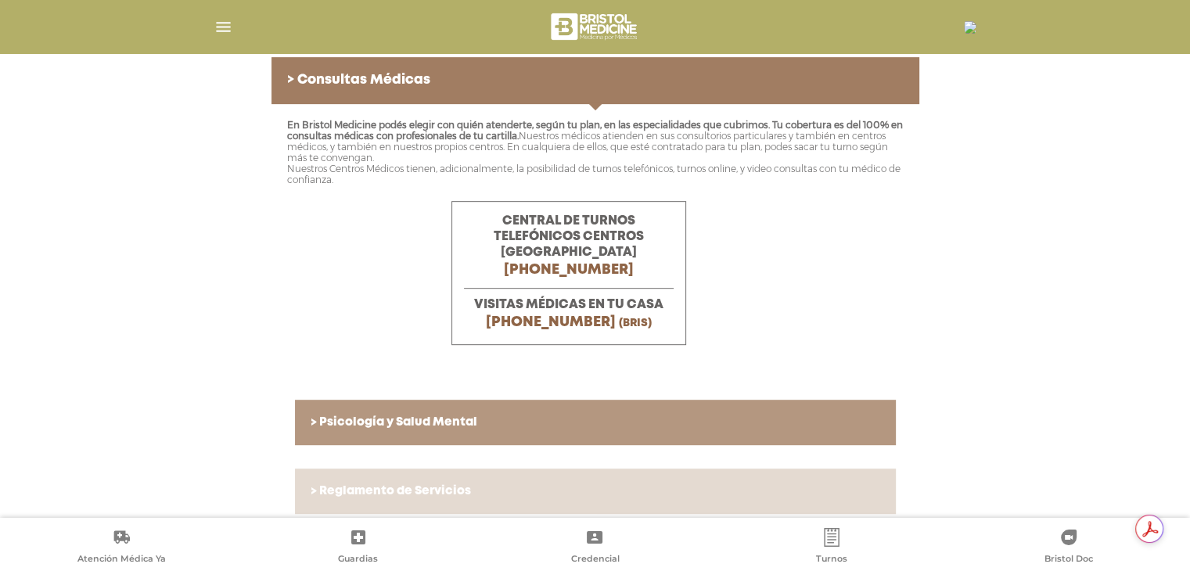
click at [463, 469] on link "> Reglamento de Servicios" at bounding box center [595, 491] width 601 height 45
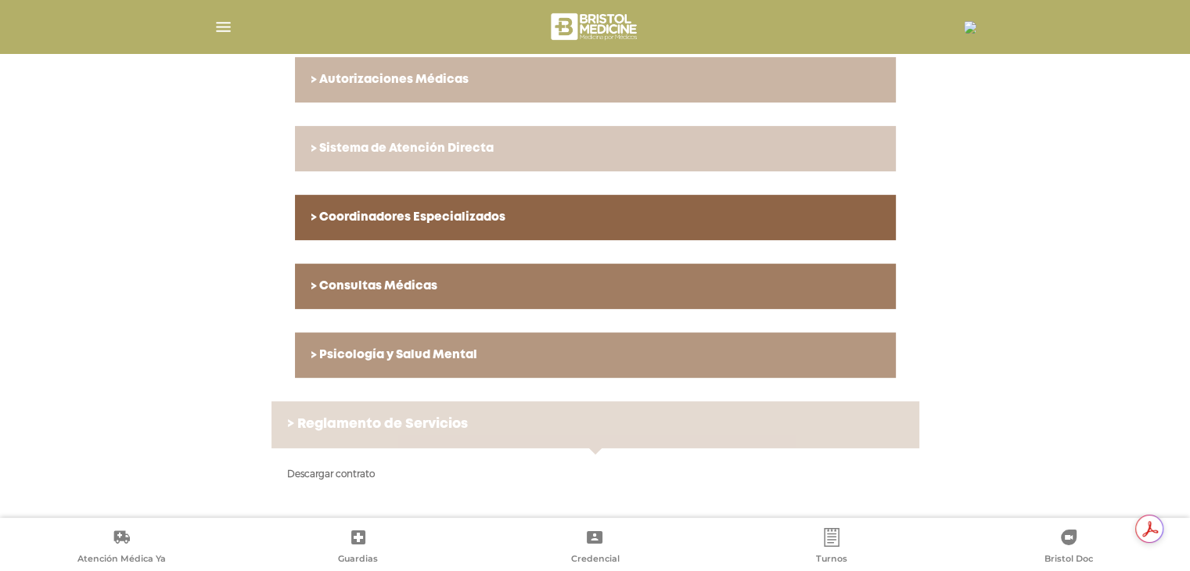
click at [454, 426] on h6 "> Reglamento de Servicios" at bounding box center [595, 425] width 616 height 16
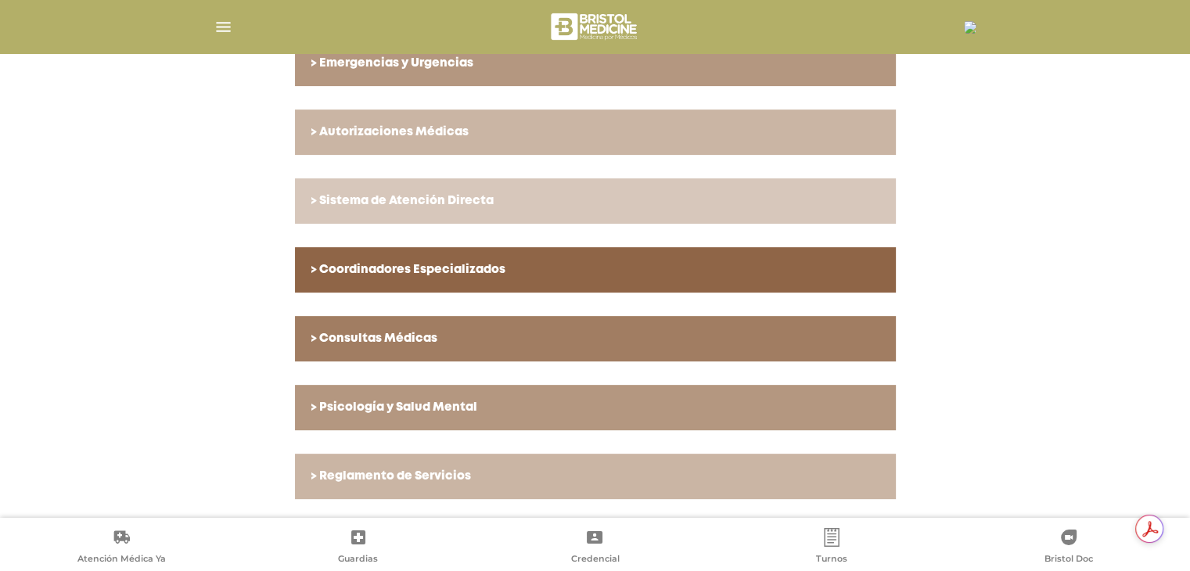
click at [449, 414] on h6 "> Psicología y Salud Mental" at bounding box center [595, 408] width 569 height 14
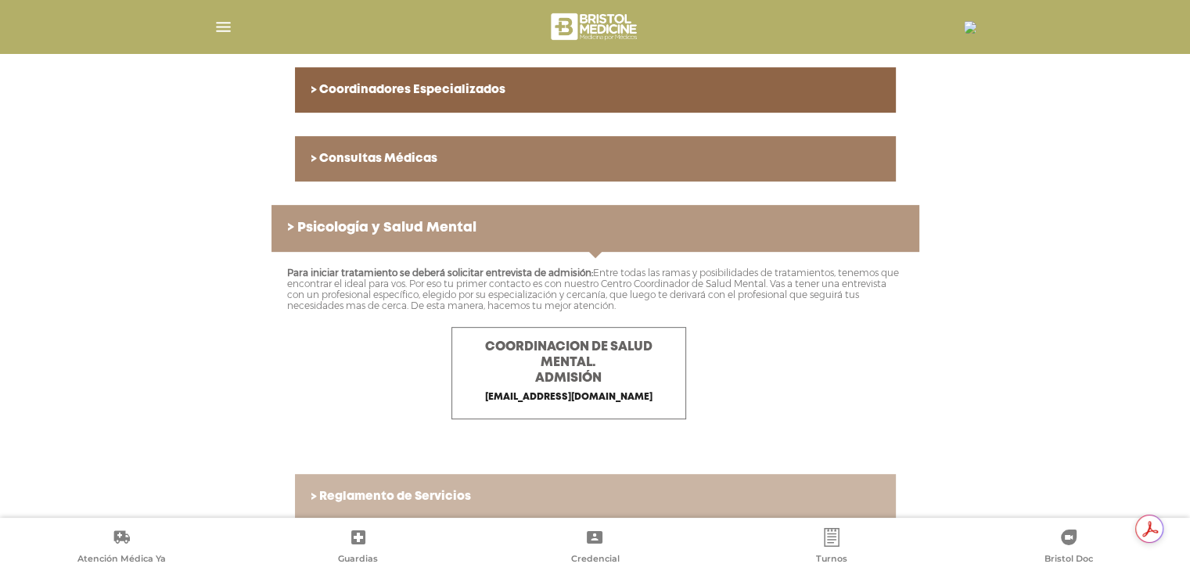
scroll to position [708, 0]
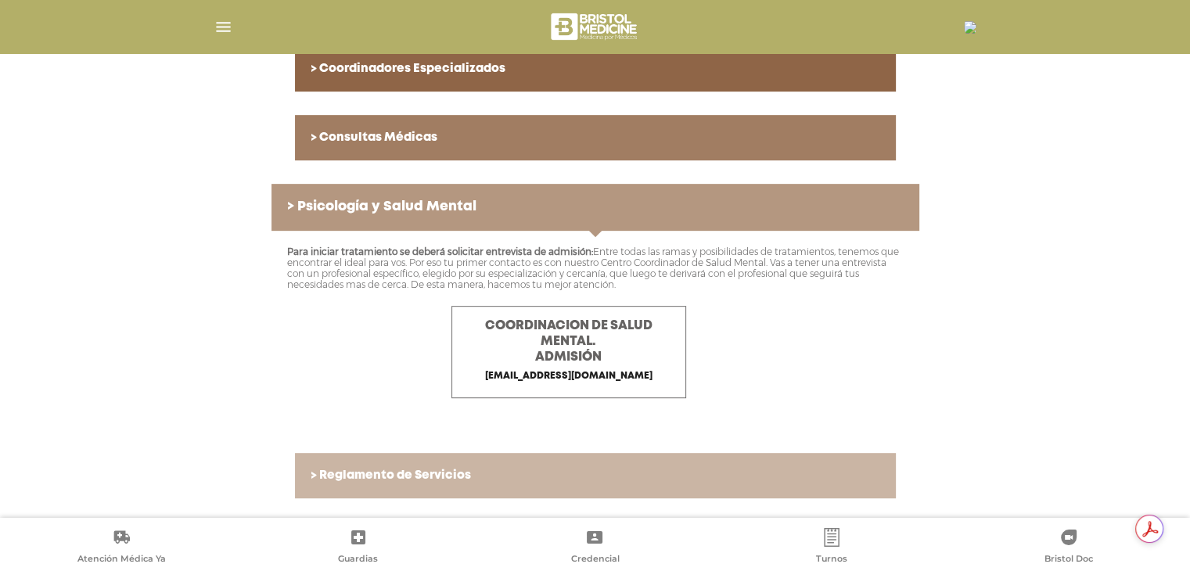
click at [550, 275] on p "Para iniciar tratamiento se deberá solicitar entrevista de admisión: Entre toda…" at bounding box center [595, 268] width 616 height 44
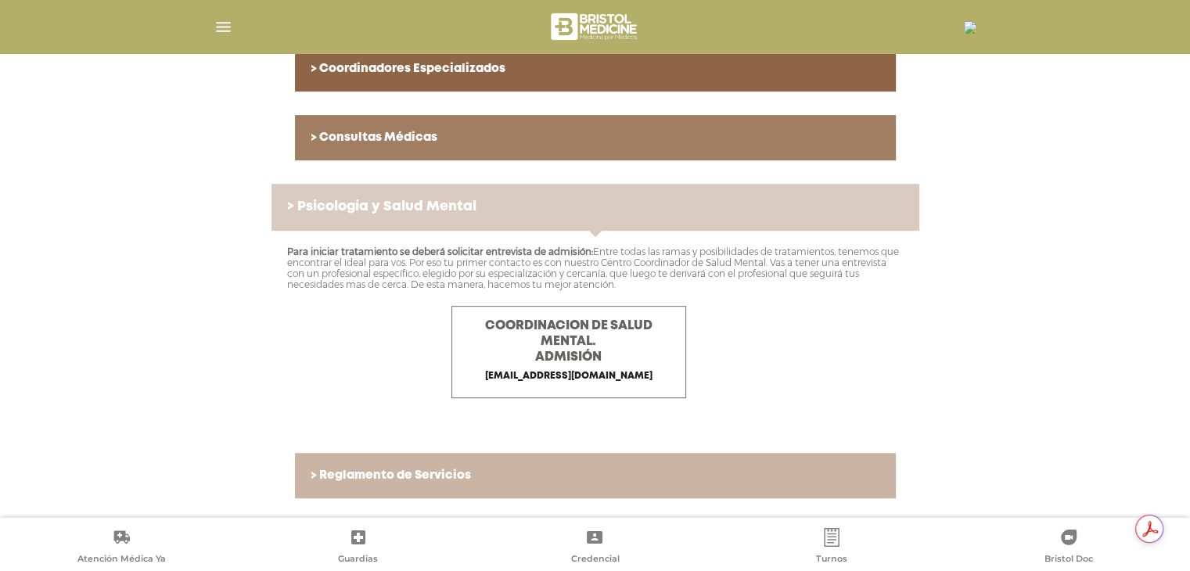
click at [444, 210] on h6 "> Psicología y Salud Mental" at bounding box center [595, 207] width 616 height 16
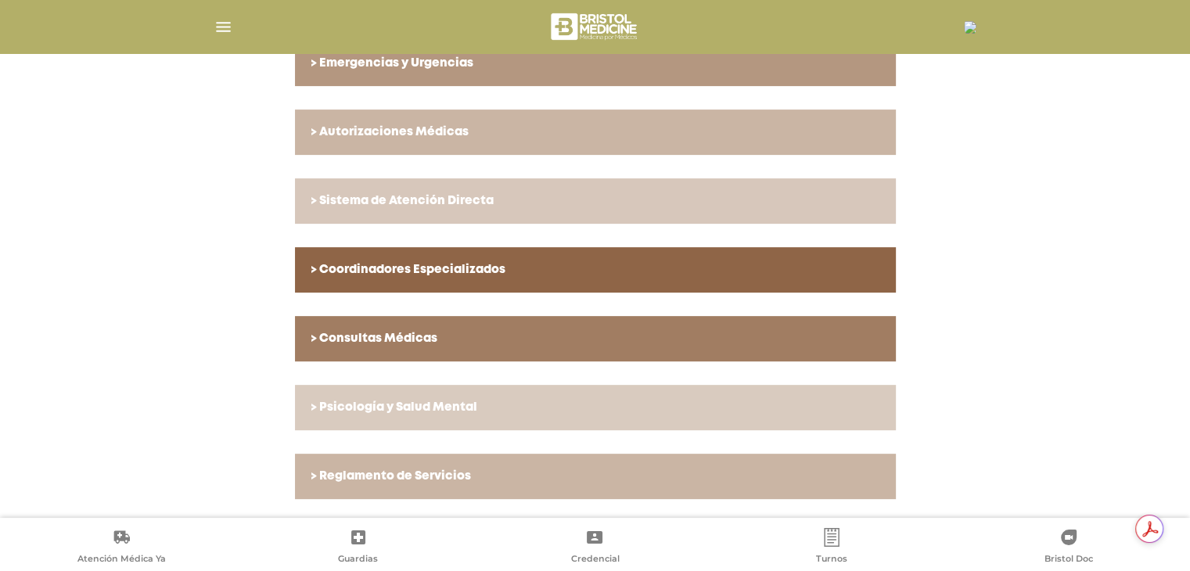
click at [444, 396] on link "> Psicología y Salud Mental" at bounding box center [595, 407] width 601 height 45
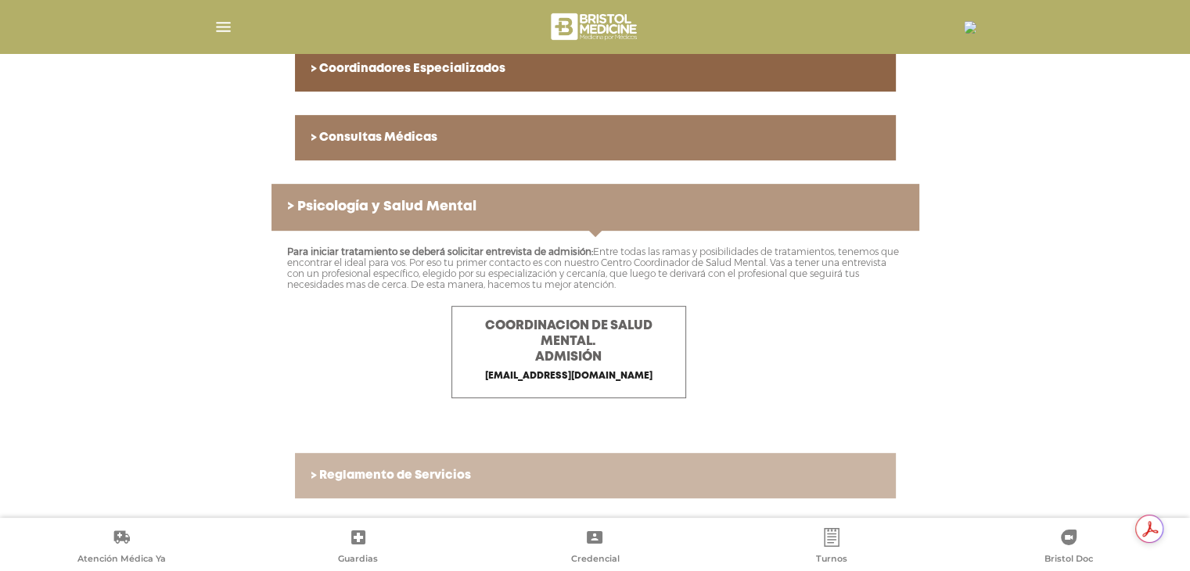
click at [413, 137] on h6 "> Consultas Médicas" at bounding box center [595, 138] width 569 height 14
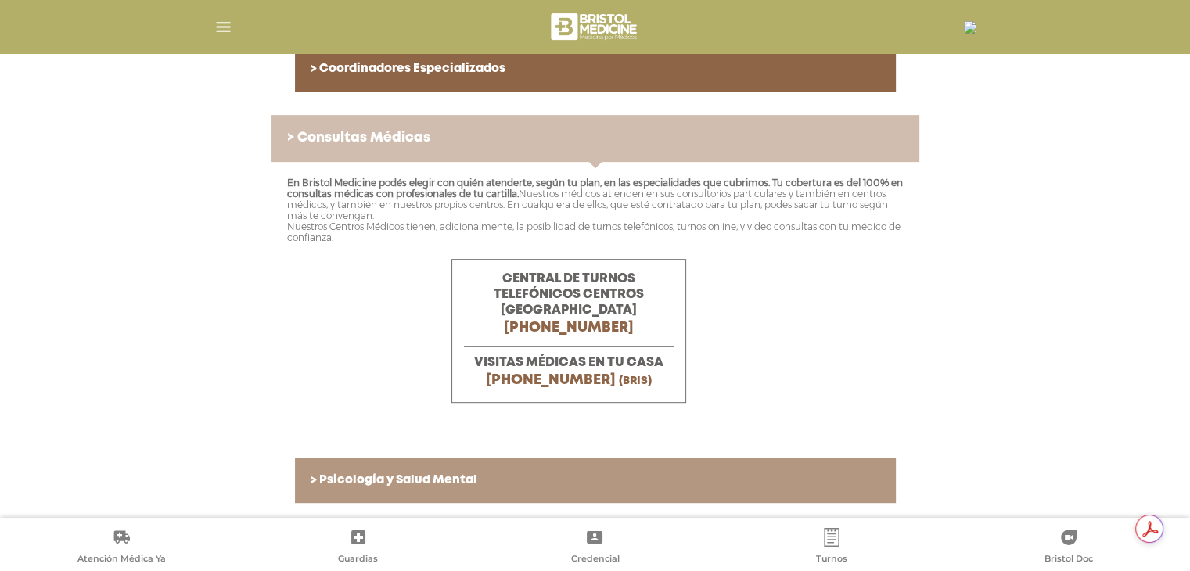
click at [413, 137] on h6 "> Consultas Médicas" at bounding box center [595, 139] width 616 height 16
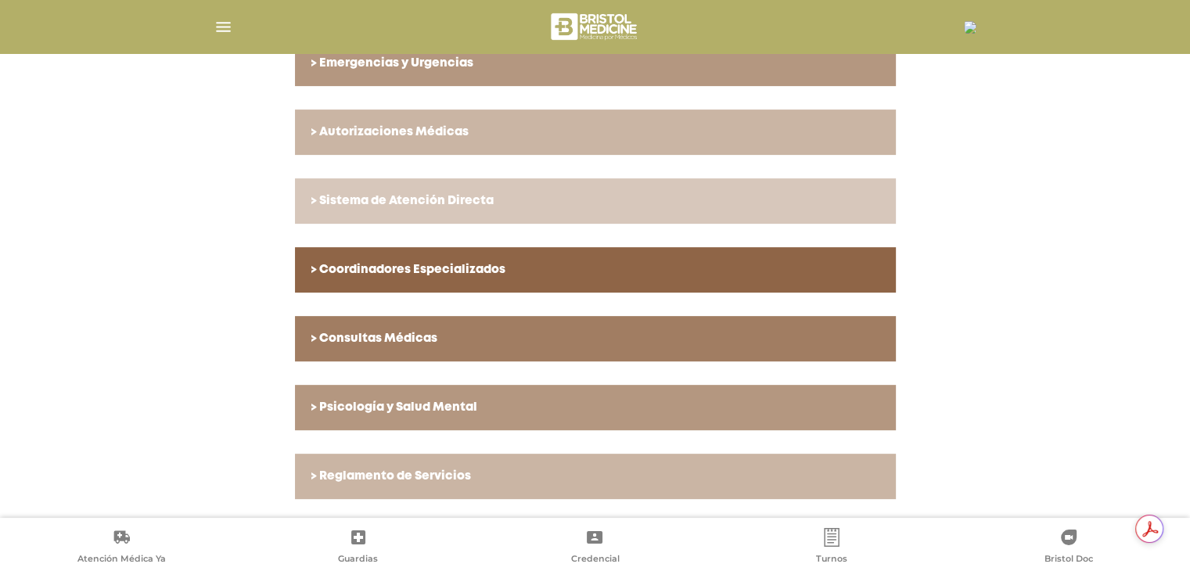
click at [430, 277] on link "> Coordinadores Especializados" at bounding box center [595, 269] width 601 height 45
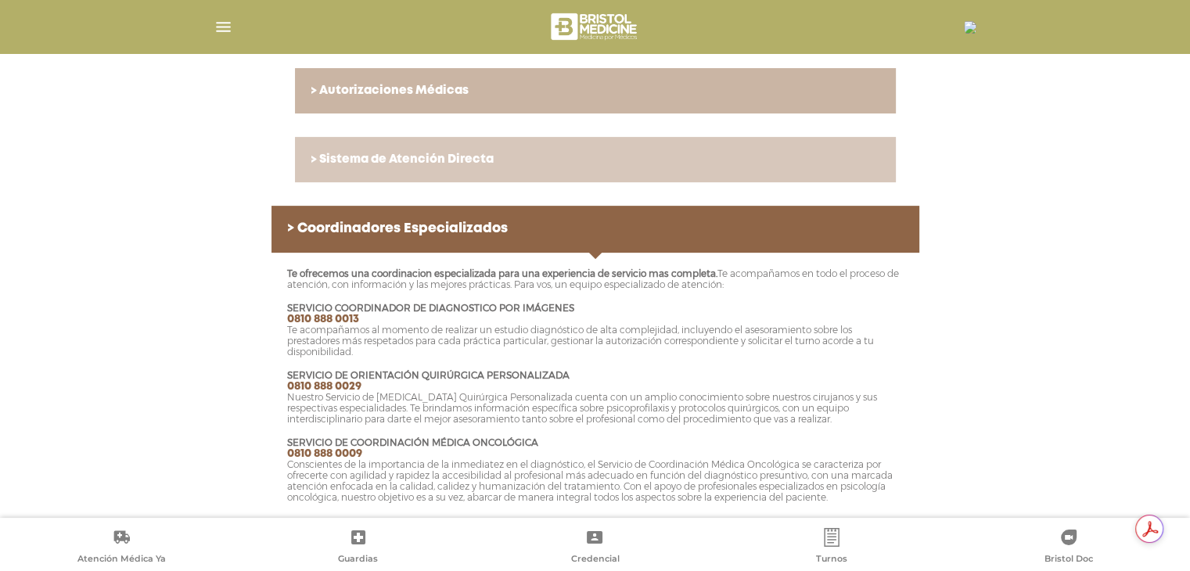
scroll to position [585, 0]
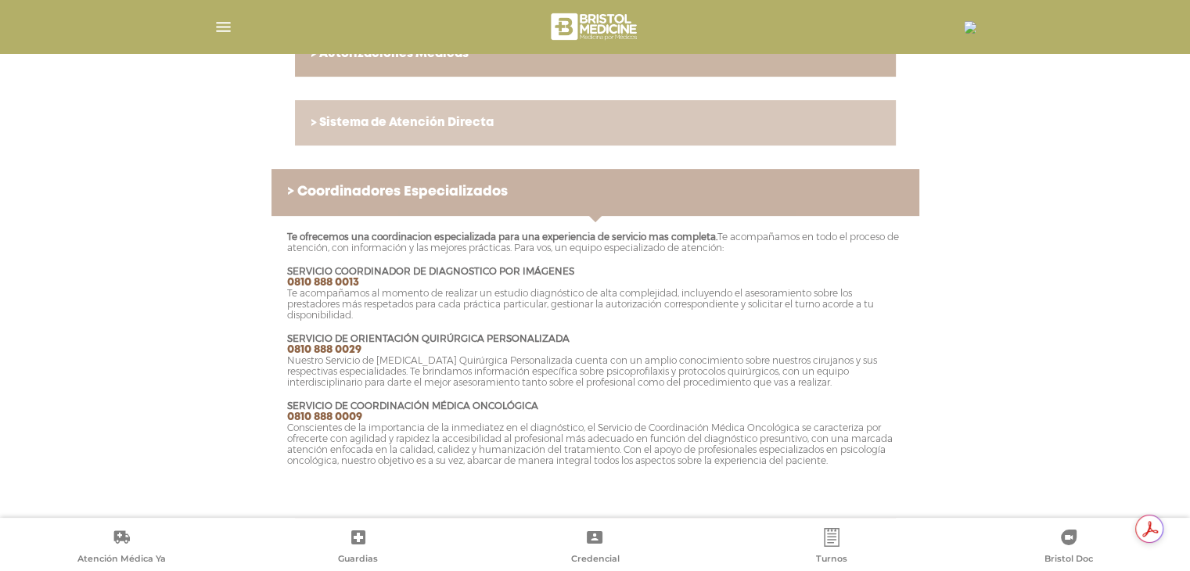
click at [454, 203] on link "> Coordinadores Especializados" at bounding box center [595, 192] width 648 height 47
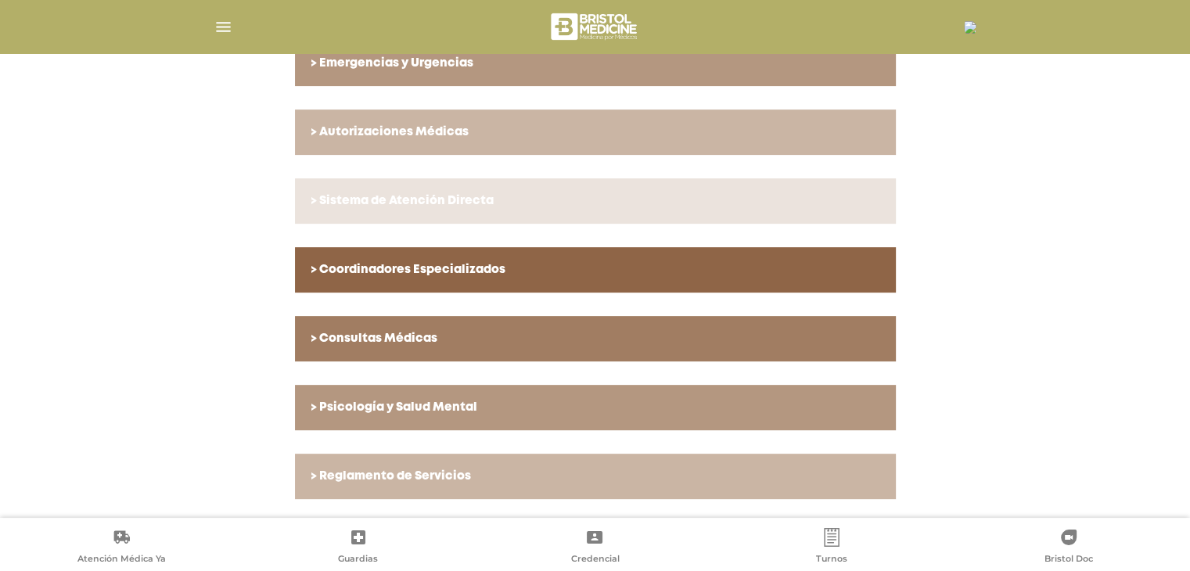
click at [454, 197] on h6 "> Sistema de Atención Directa" at bounding box center [595, 201] width 569 height 14
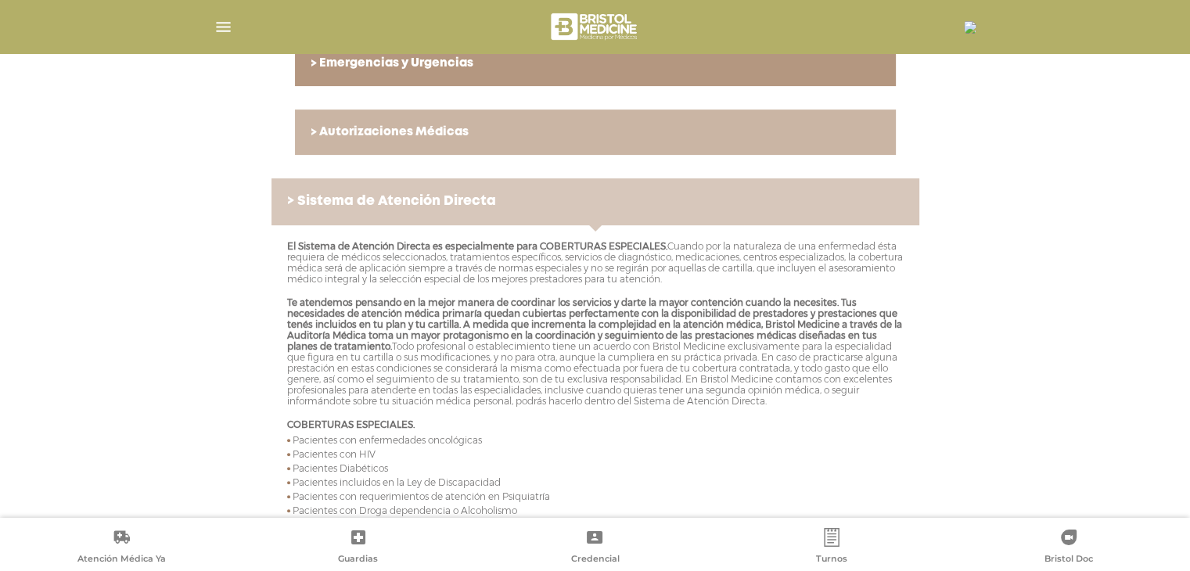
click at [519, 189] on link "> Sistema de Atención Directa" at bounding box center [595, 201] width 648 height 47
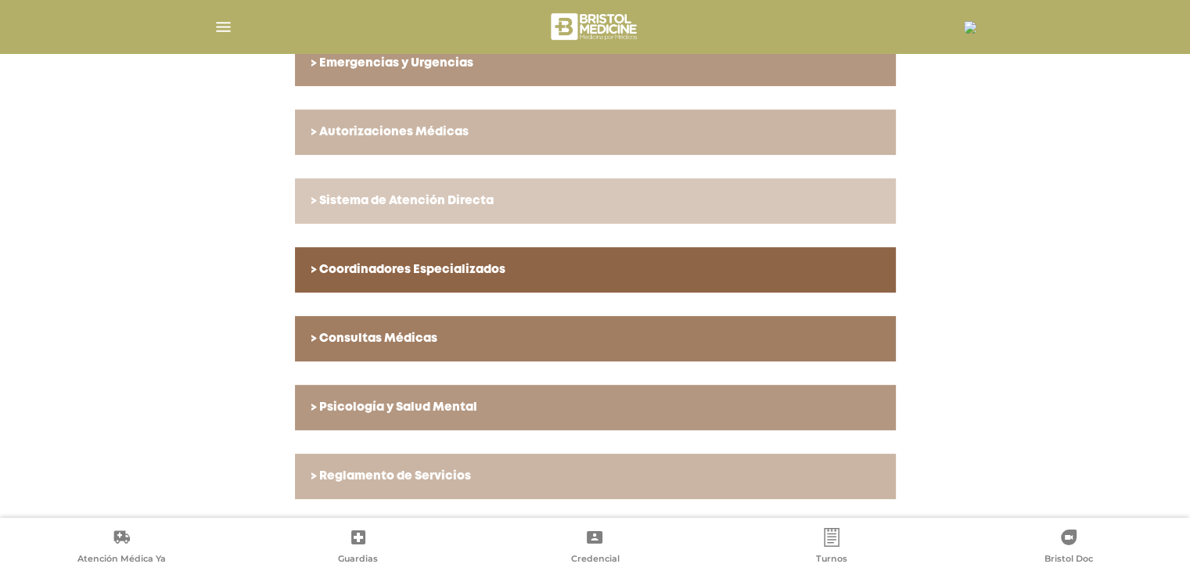
scroll to position [429, 0]
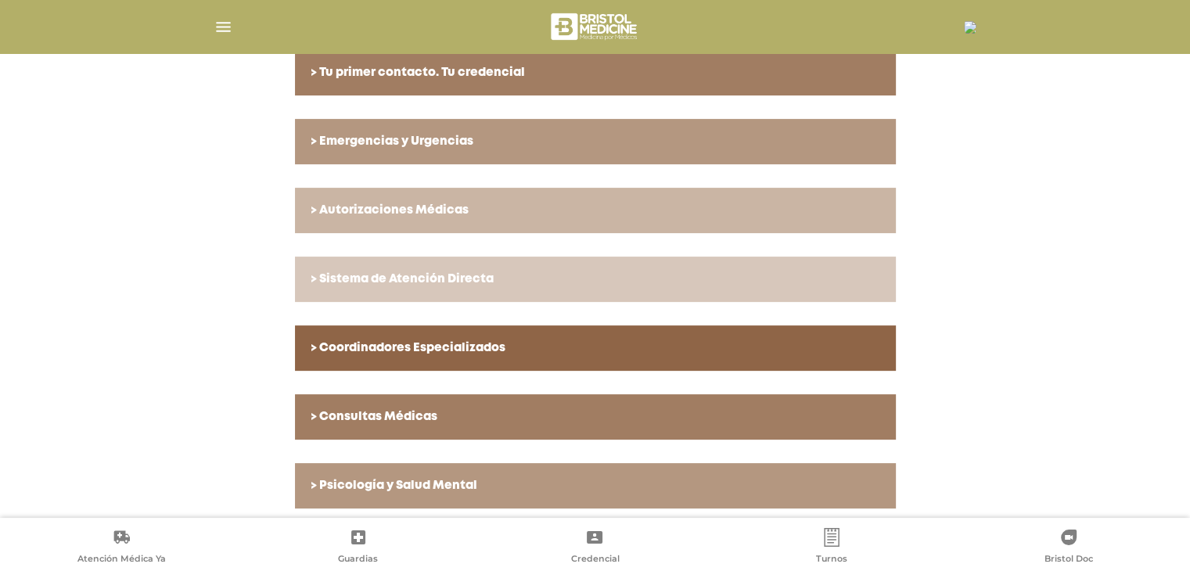
click at [469, 145] on h6 "> Emergencias y Urgencias" at bounding box center [595, 142] width 569 height 14
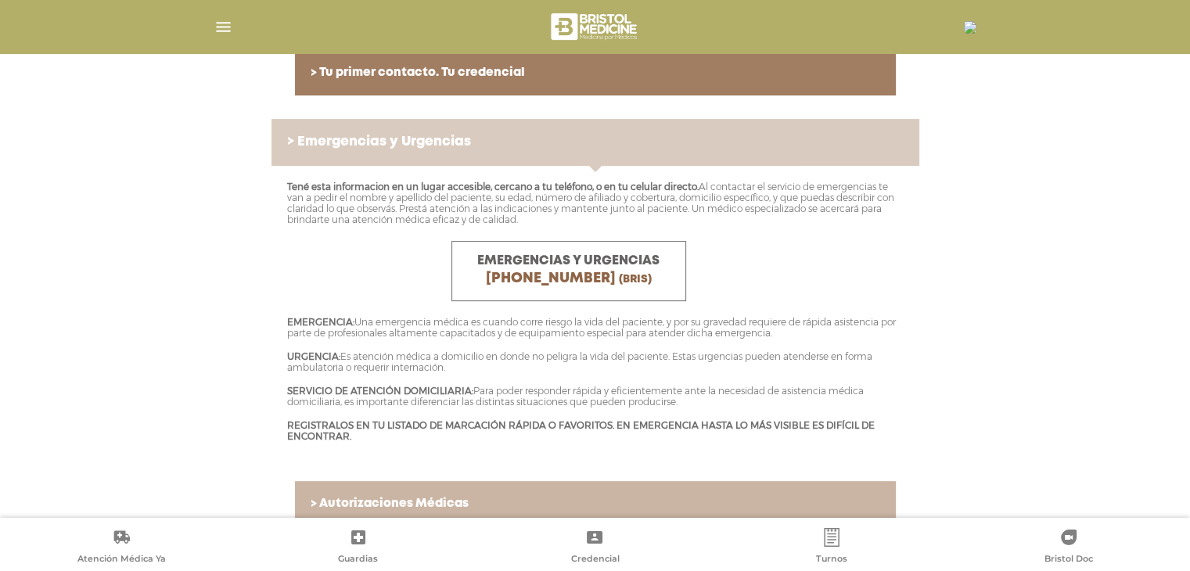
click at [698, 154] on link "> Emergencias y Urgencias" at bounding box center [595, 142] width 648 height 47
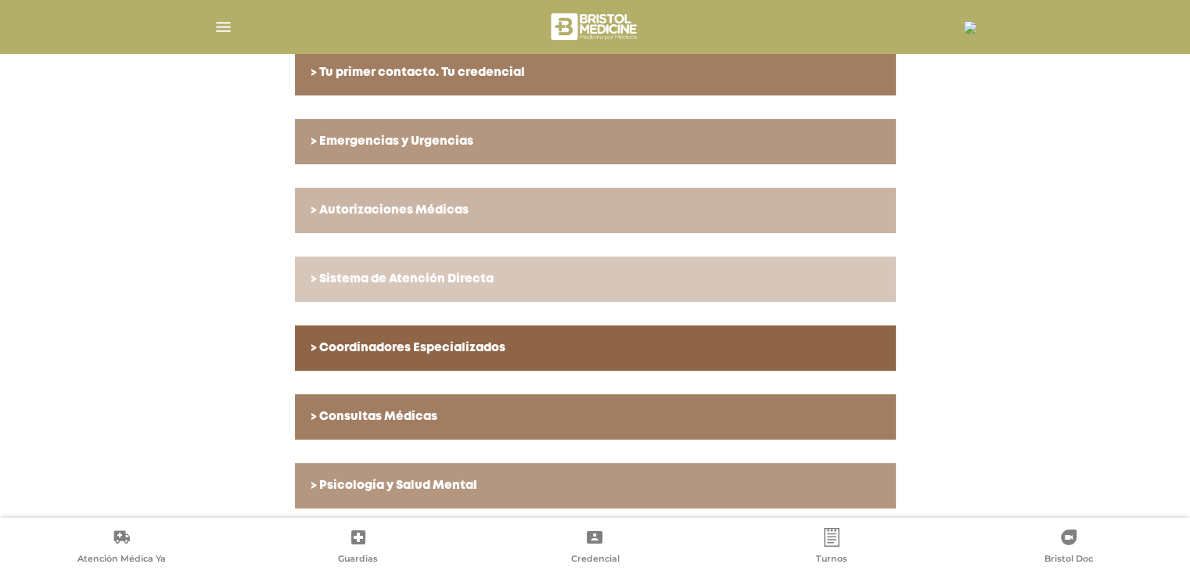
click at [535, 85] on link "> Tu primer contacto. Tu credencial" at bounding box center [595, 72] width 601 height 45
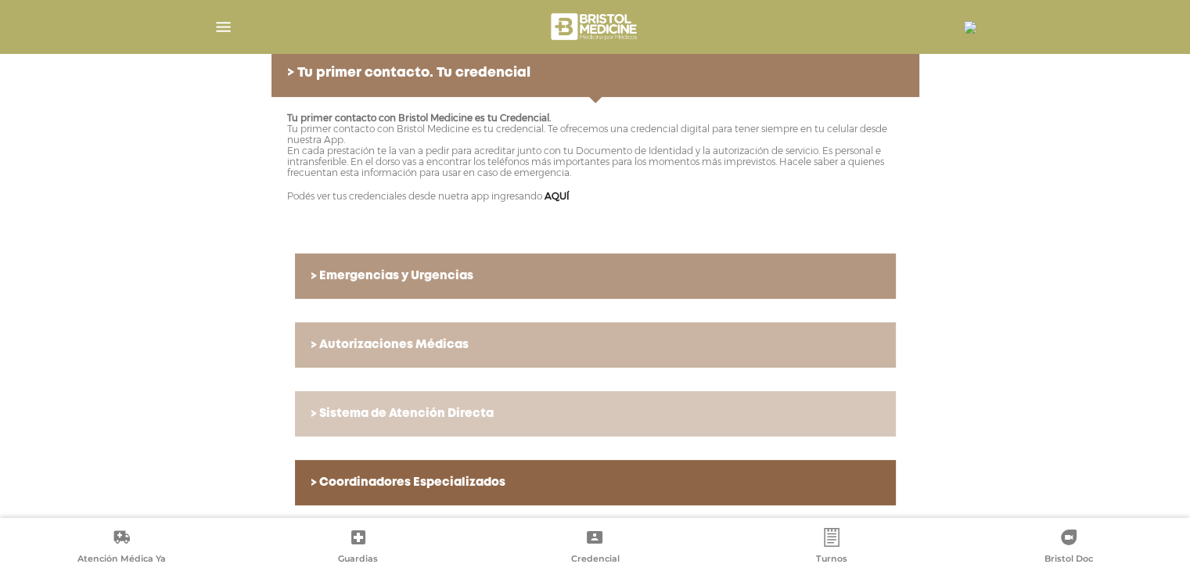
click at [534, 82] on link "> Tu primer contacto. Tu credencial" at bounding box center [595, 73] width 648 height 47
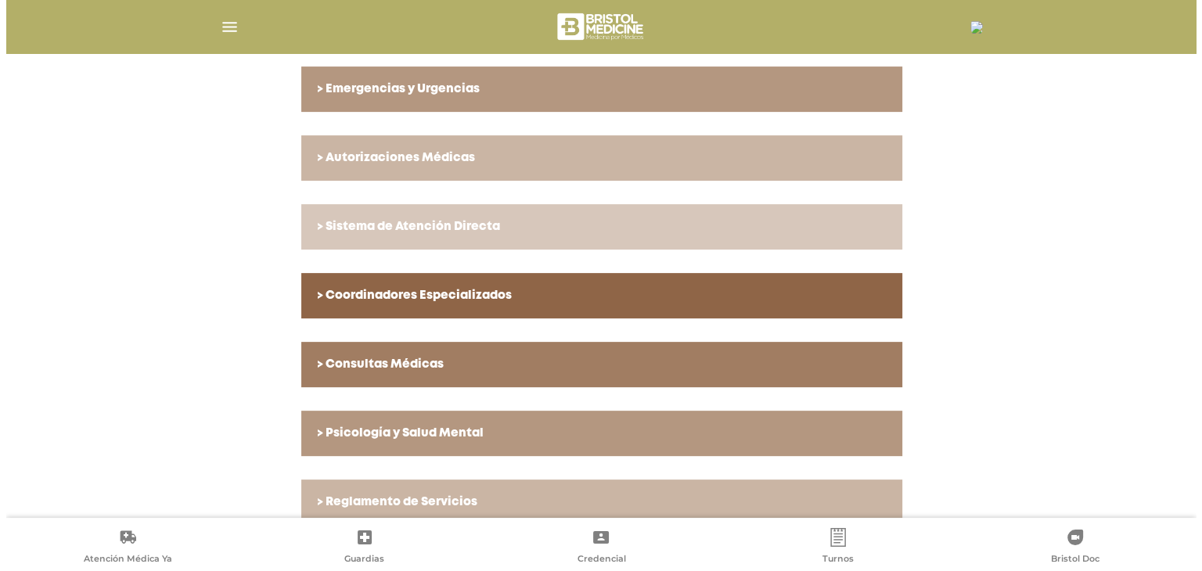
scroll to position [507, 0]
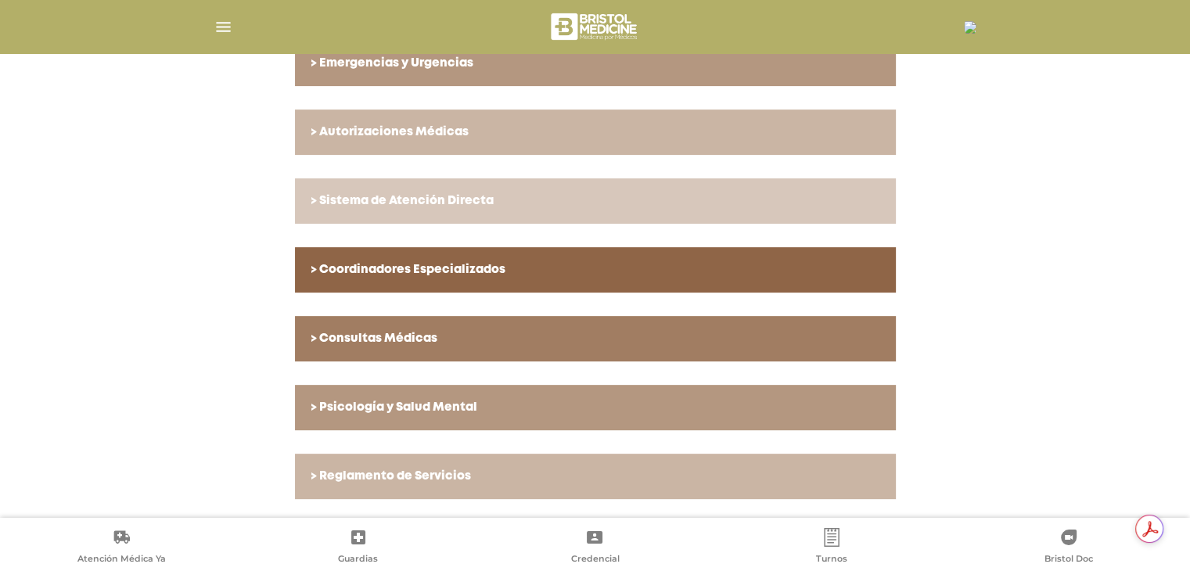
click at [964, 28] on img at bounding box center [970, 27] width 13 height 13
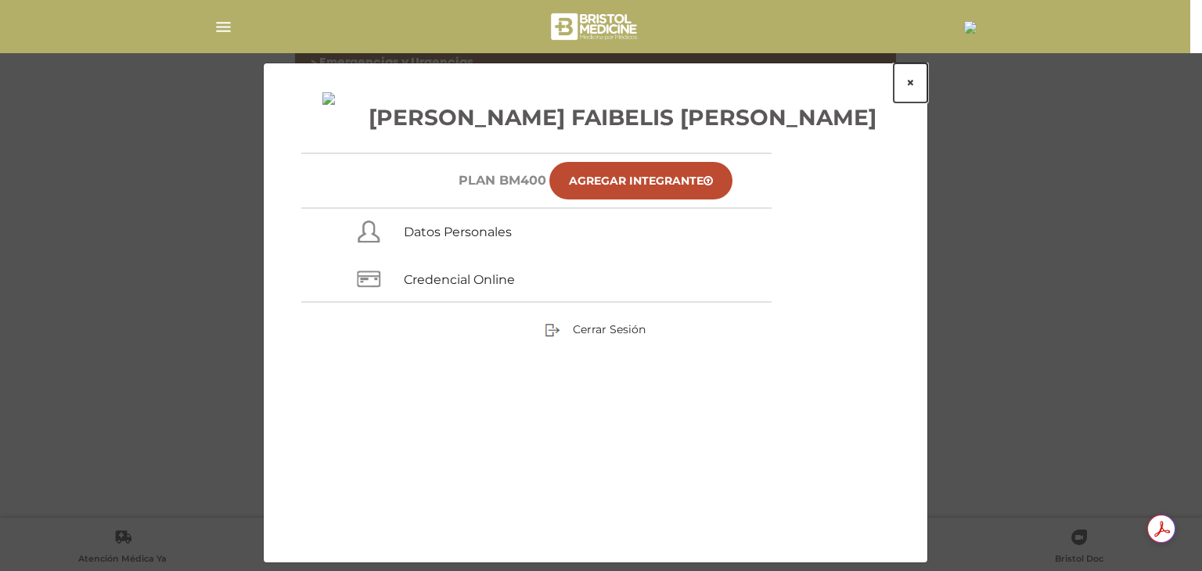
click at [908, 79] on button "×" at bounding box center [910, 82] width 34 height 39
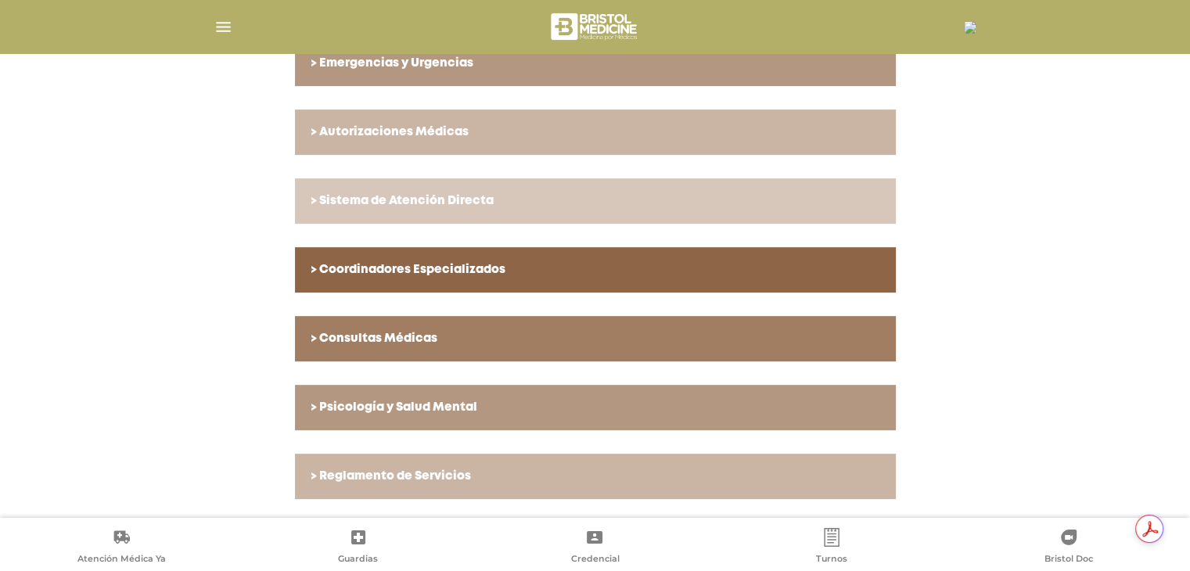
click at [216, 27] on img "button" at bounding box center [224, 27] width 20 height 20
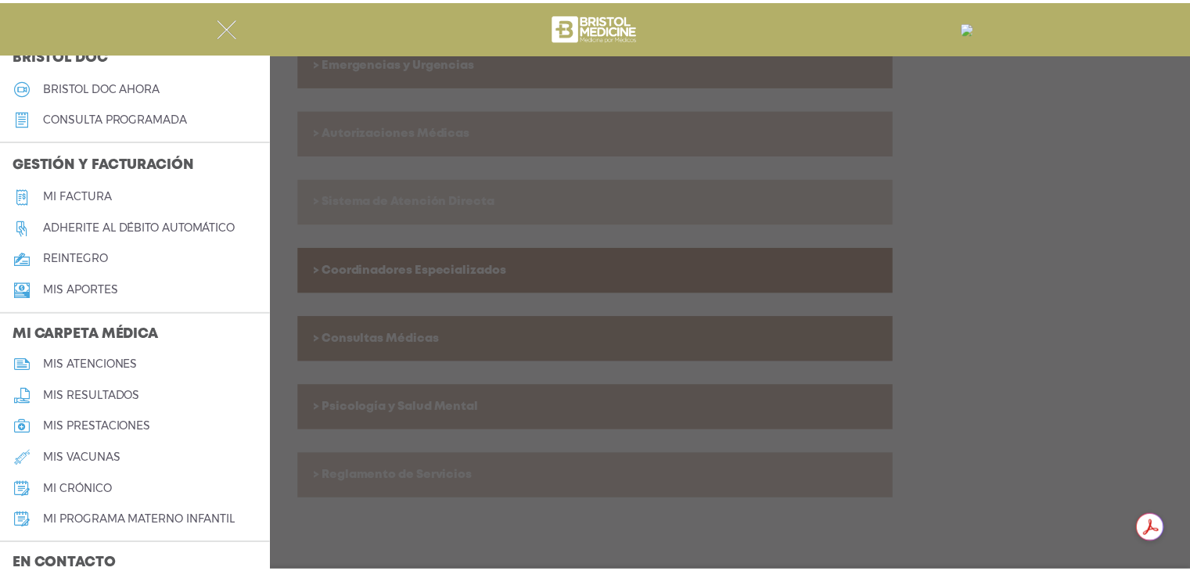
scroll to position [448, 0]
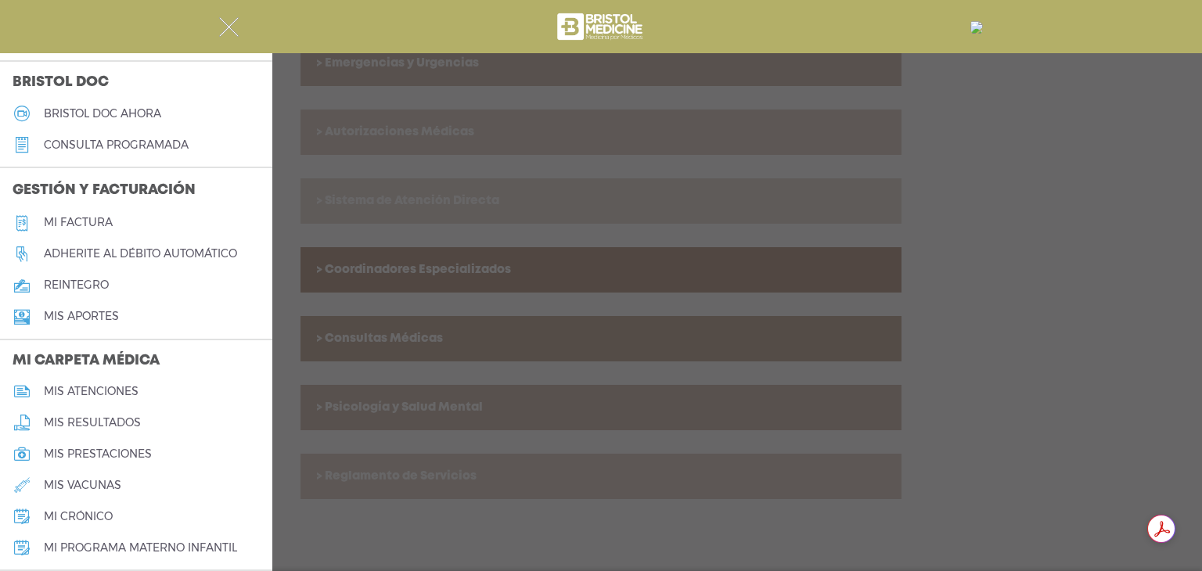
click at [91, 222] on h5 "Mi factura" at bounding box center [78, 222] width 69 height 13
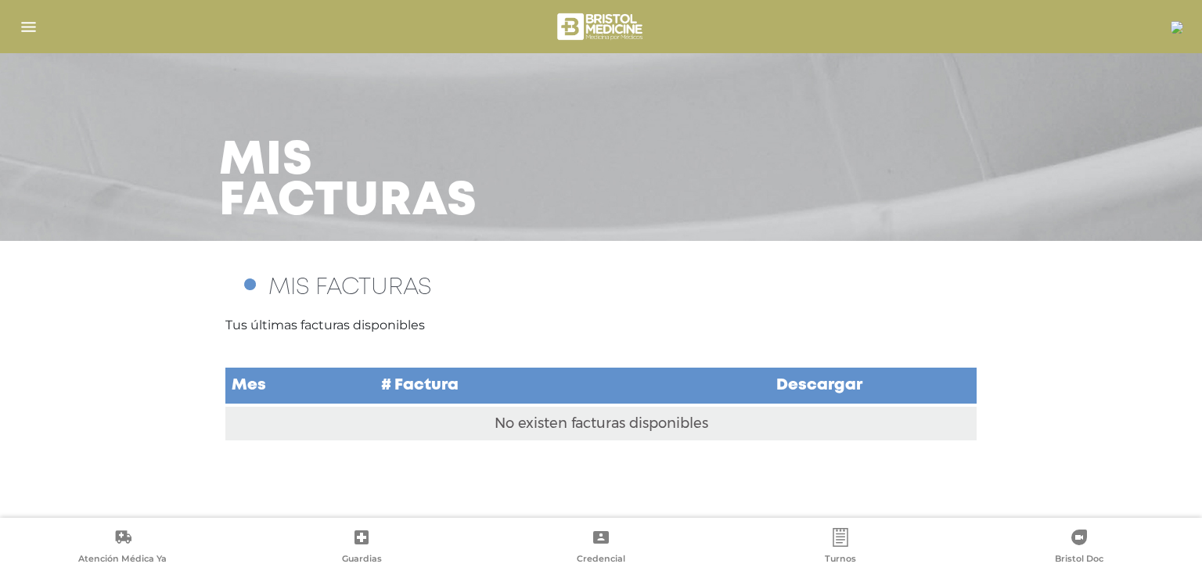
click at [681, 422] on td "No existen facturas disponibles" at bounding box center [600, 423] width 751 height 36
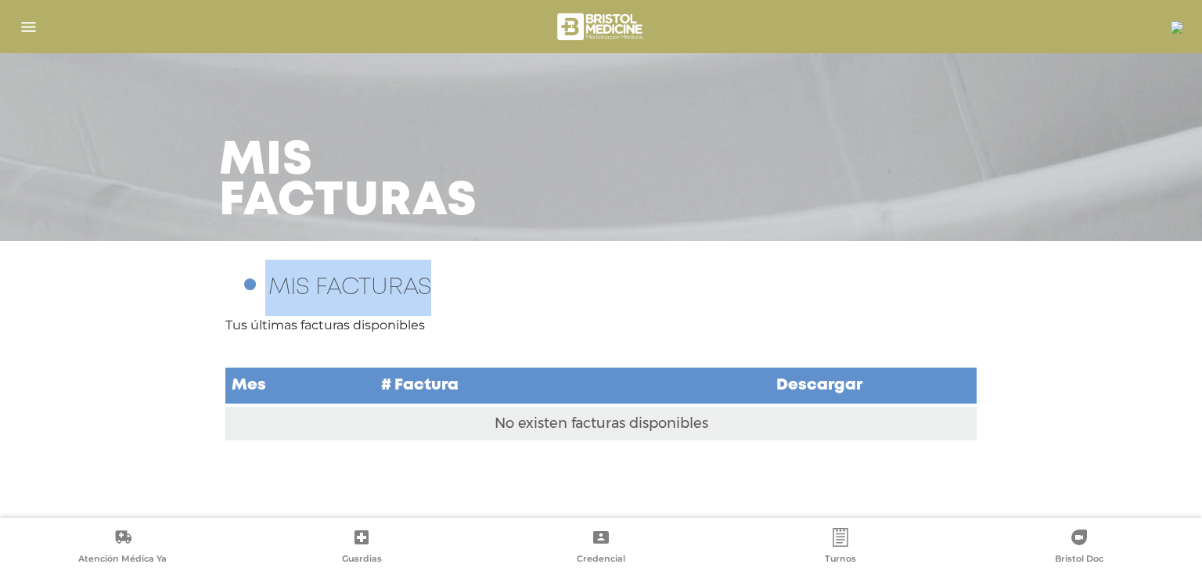
drag, startPoint x: 234, startPoint y: 278, endPoint x: 434, endPoint y: 289, distance: 200.6
click at [434, 289] on div "MIS FACTURAS Tus últimas facturas disponibles Mes # Factura Descargar No existe…" at bounding box center [601, 351] width 1202 height 220
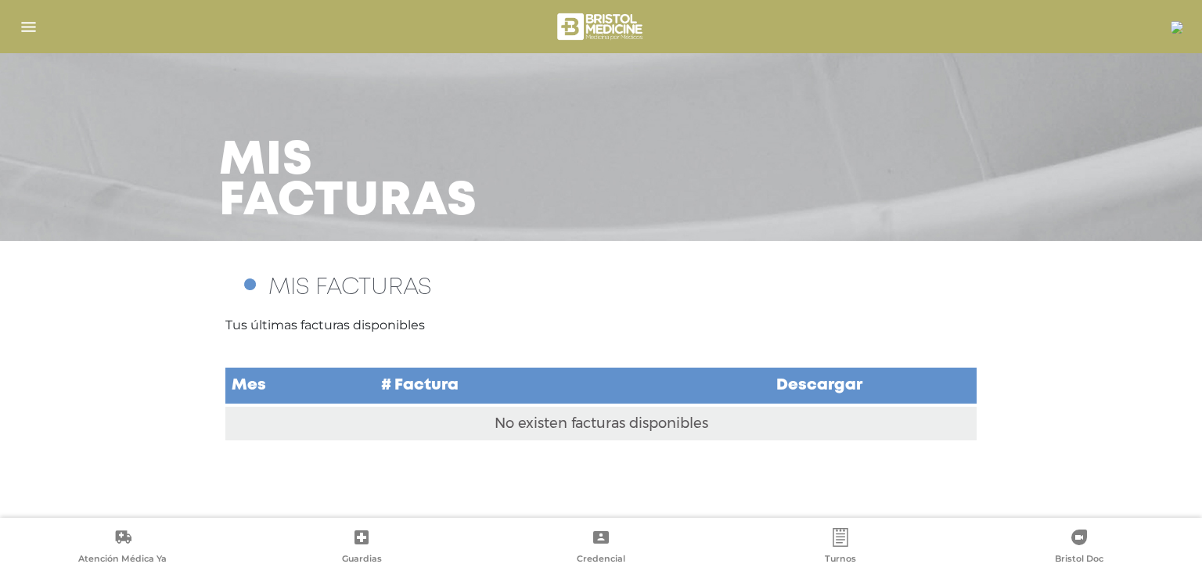
click at [30, 20] on img "button" at bounding box center [29, 27] width 20 height 20
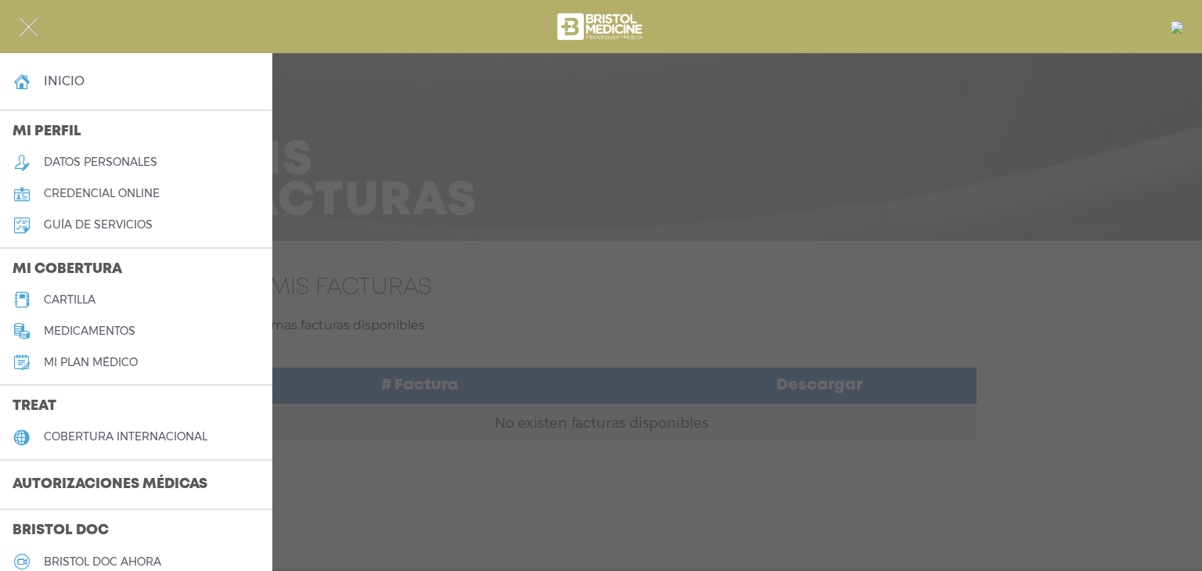
click at [475, 236] on div at bounding box center [601, 285] width 1202 height 571
